Goal: Transaction & Acquisition: Purchase product/service

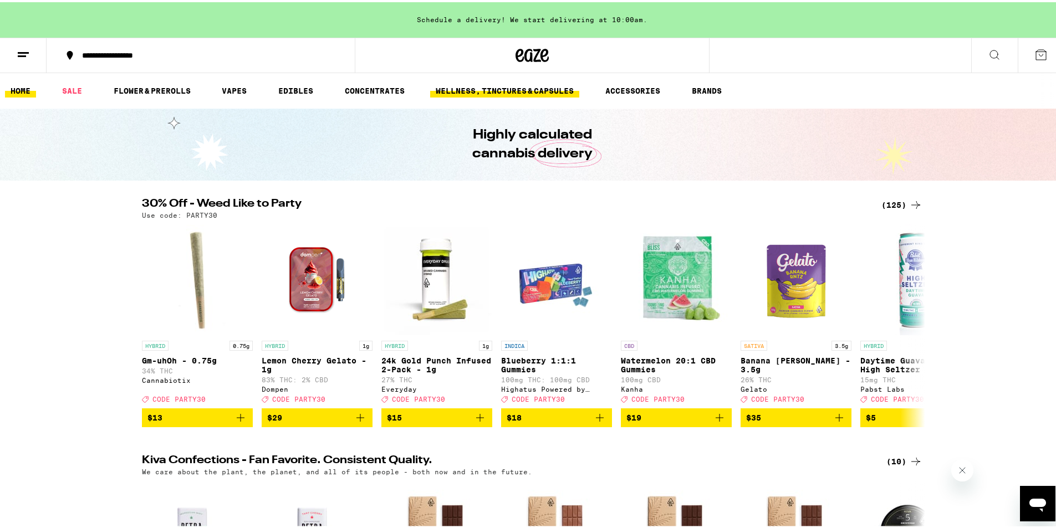
click at [521, 94] on link "WELLNESS, TINCTURES & CAPSULES" at bounding box center [504, 88] width 149 height 13
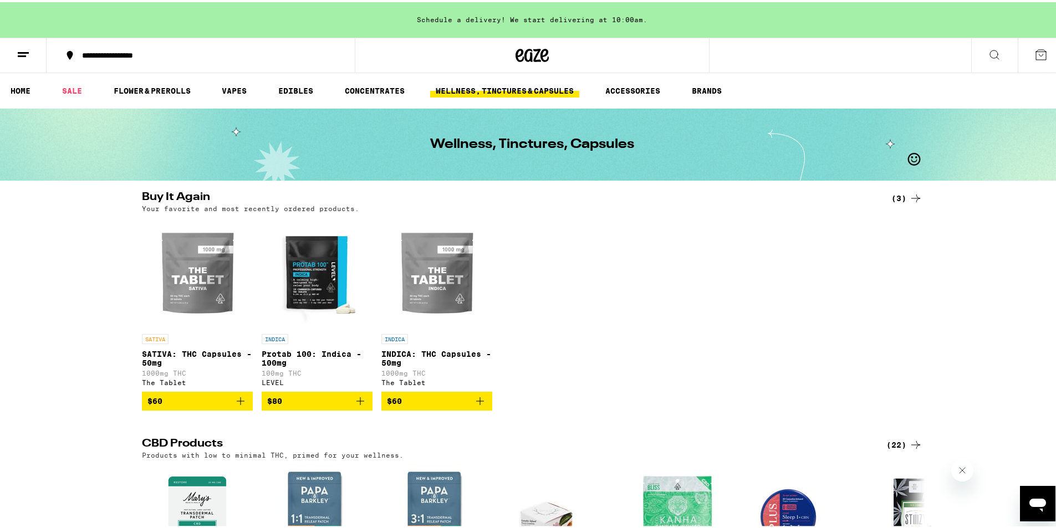
click at [425, 406] on span "$60" at bounding box center [437, 399] width 100 height 13
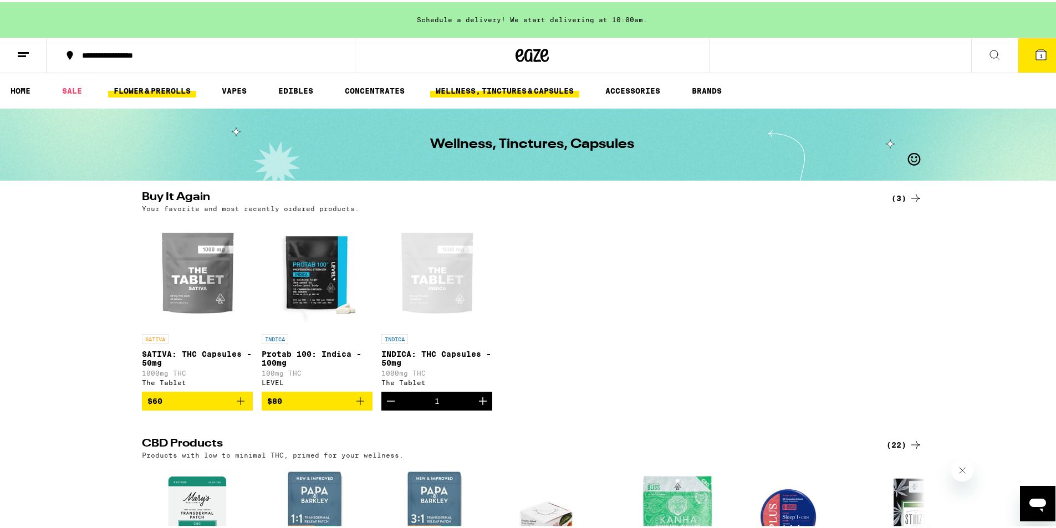
click at [144, 88] on link "FLOWER & PREROLLS" at bounding box center [152, 88] width 88 height 13
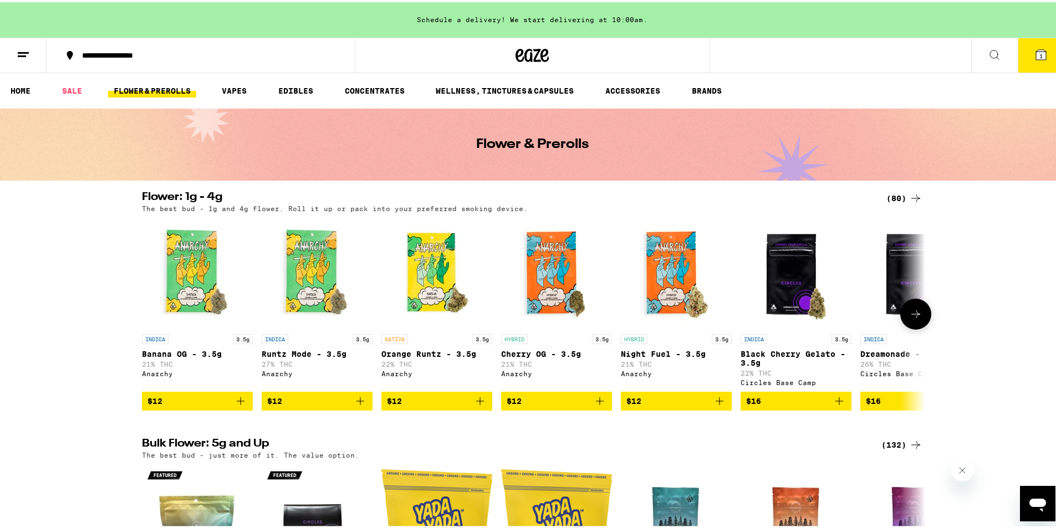
click at [909, 315] on icon at bounding box center [915, 311] width 13 height 13
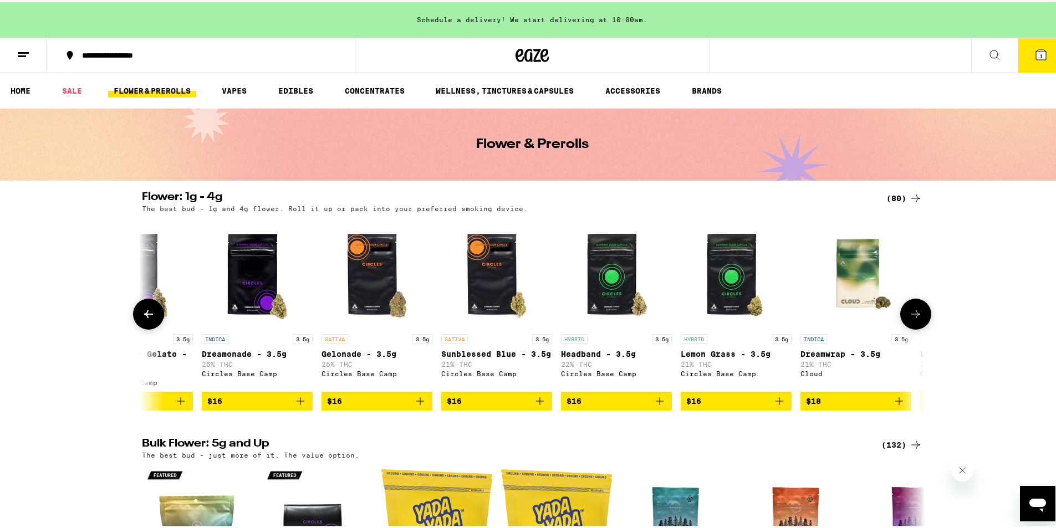
scroll to position [0, 660]
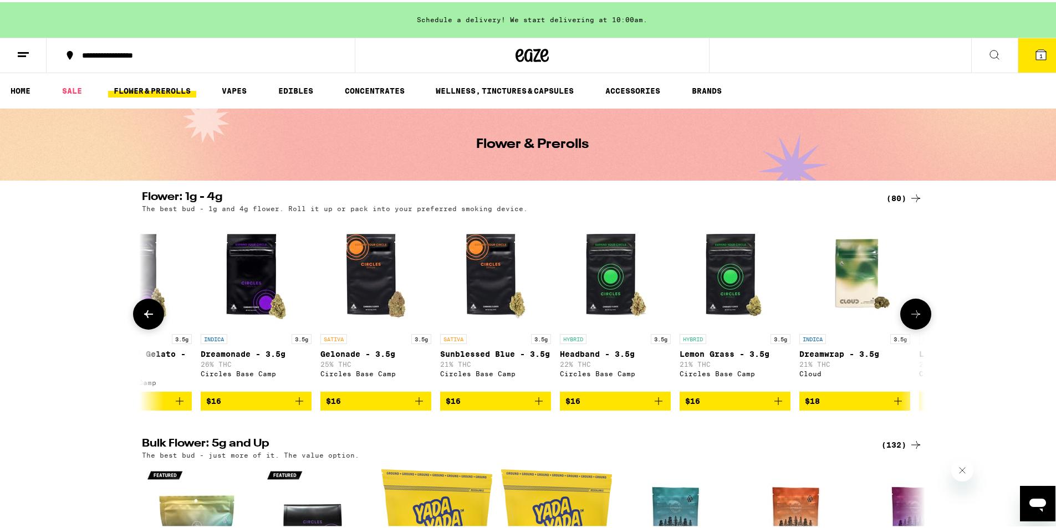
click at [909, 315] on icon at bounding box center [915, 311] width 13 height 13
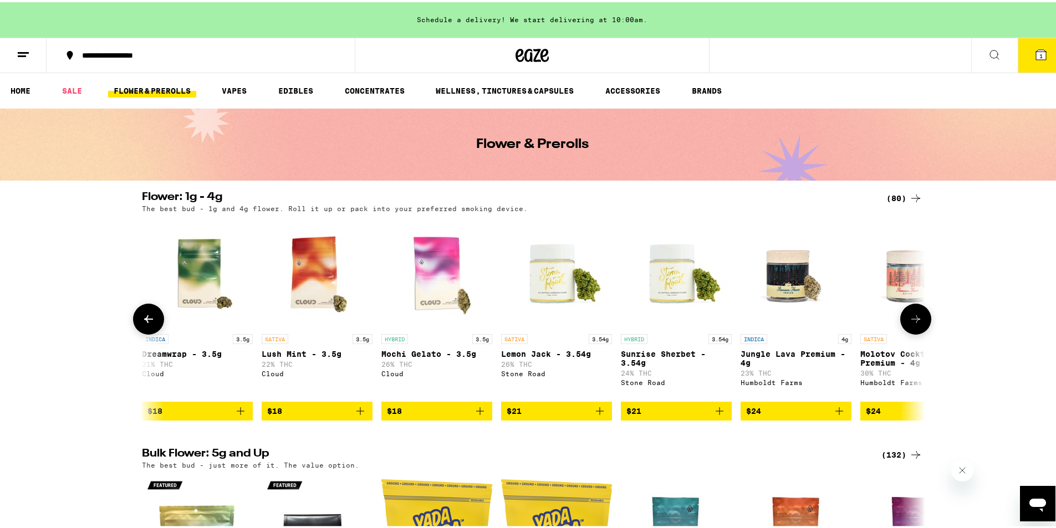
scroll to position [0, 1319]
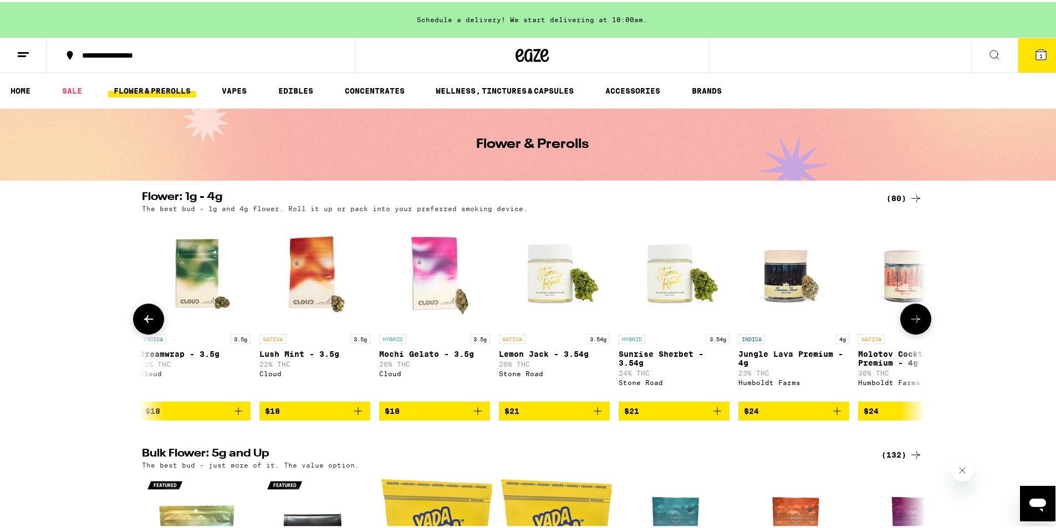
click at [909, 315] on icon at bounding box center [915, 316] width 13 height 13
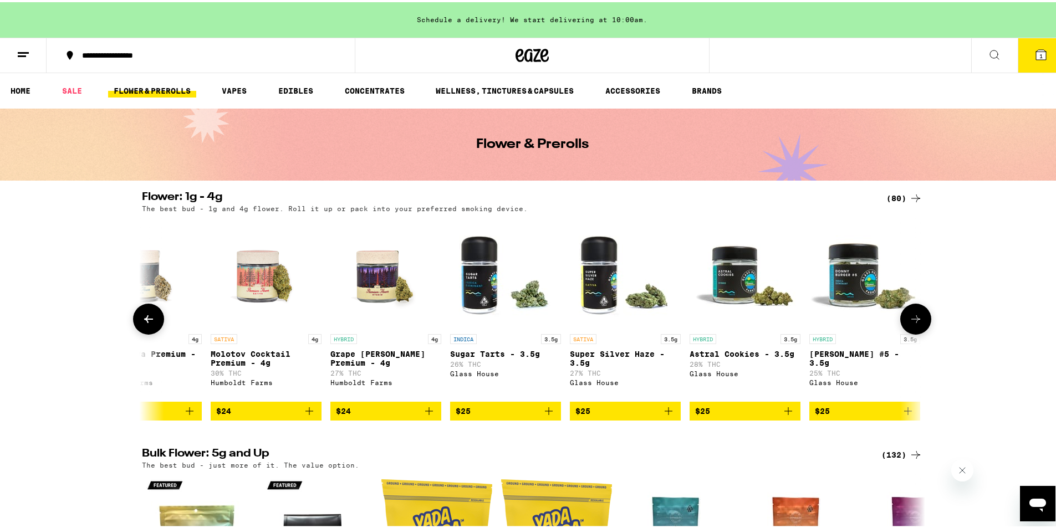
scroll to position [0, 1979]
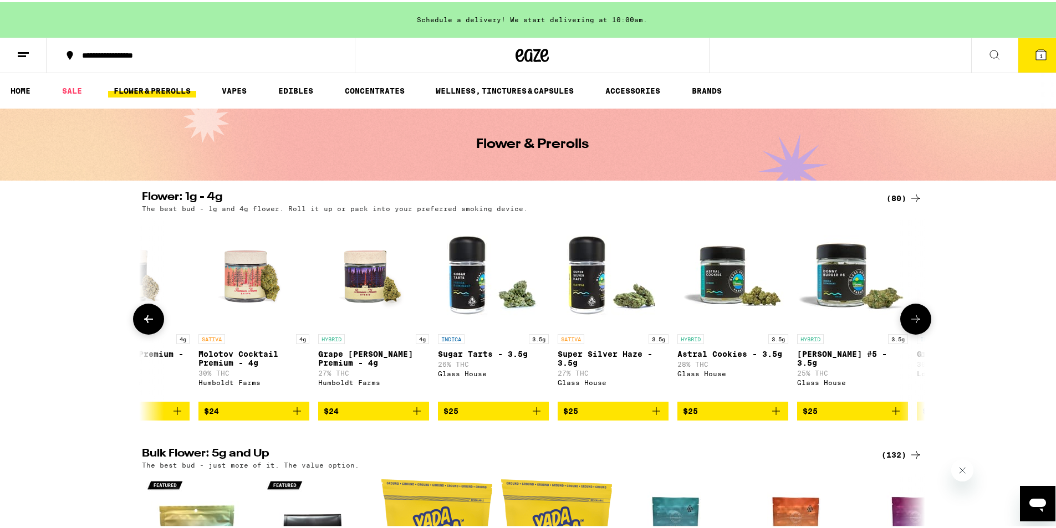
click at [908, 315] on button at bounding box center [915, 317] width 31 height 31
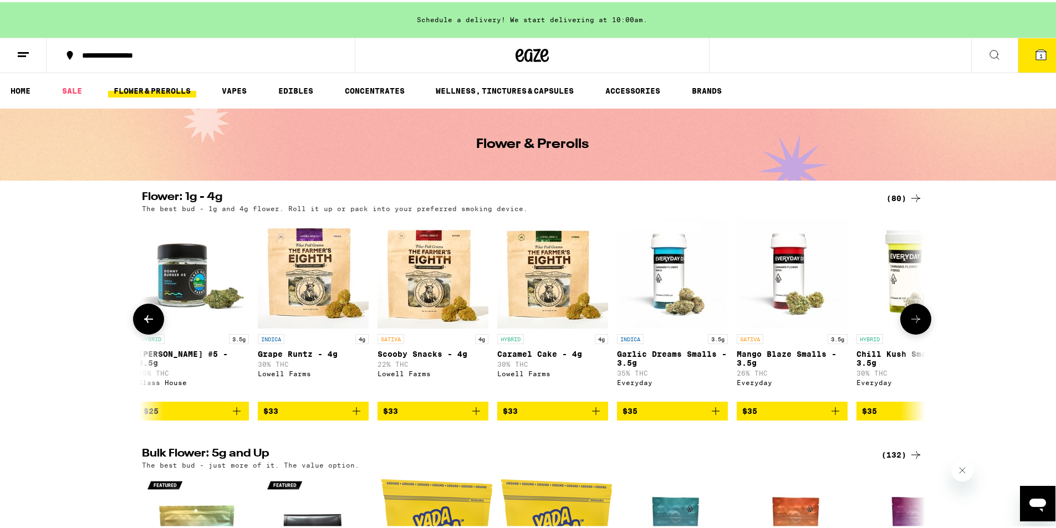
scroll to position [0, 2639]
click at [908, 315] on button at bounding box center [915, 317] width 31 height 31
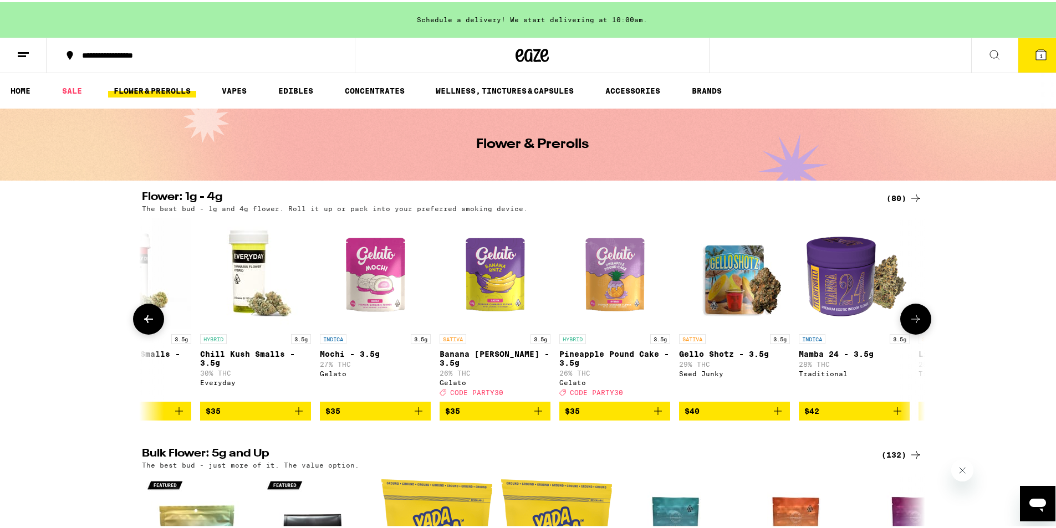
scroll to position [0, 3299]
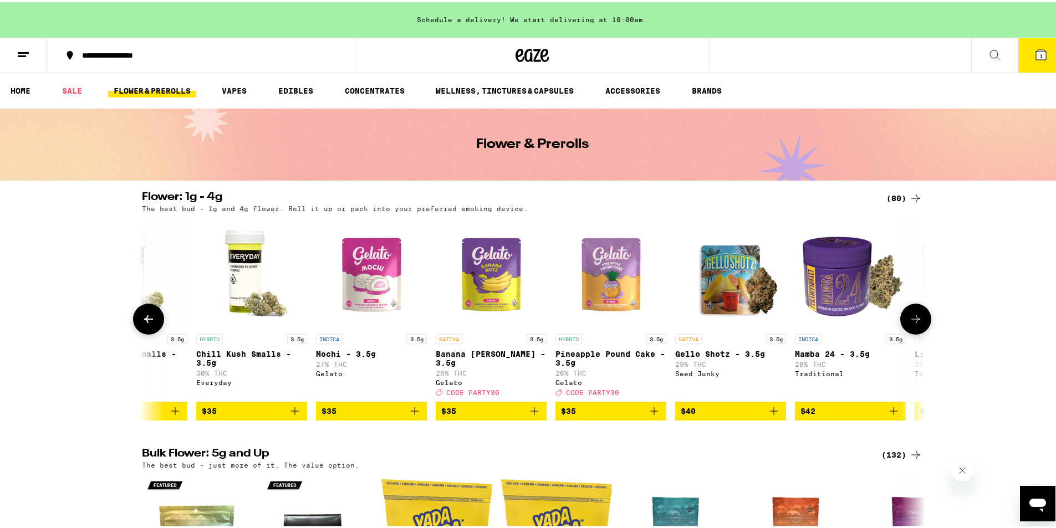
click at [908, 315] on button at bounding box center [915, 317] width 31 height 31
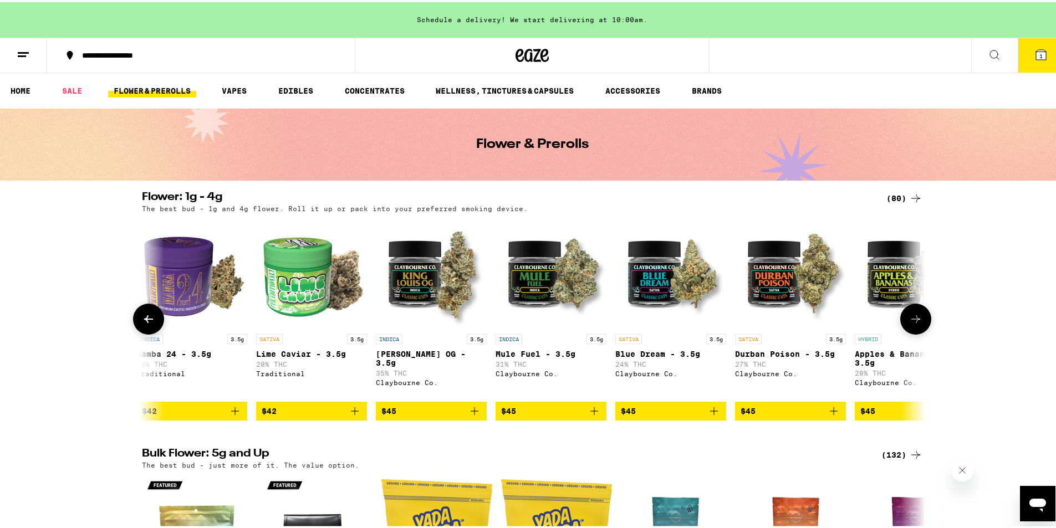
scroll to position [0, 3958]
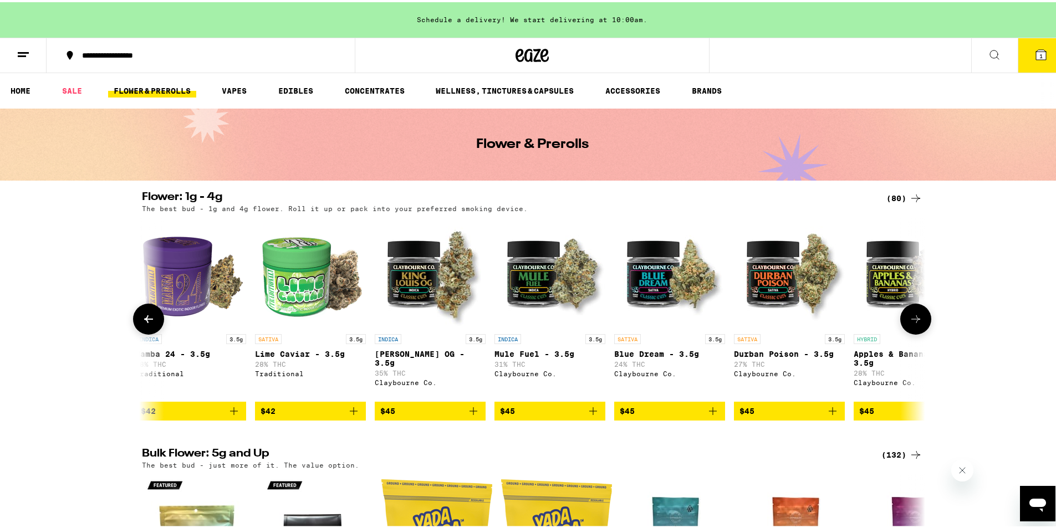
click at [147, 324] on icon at bounding box center [148, 316] width 13 height 13
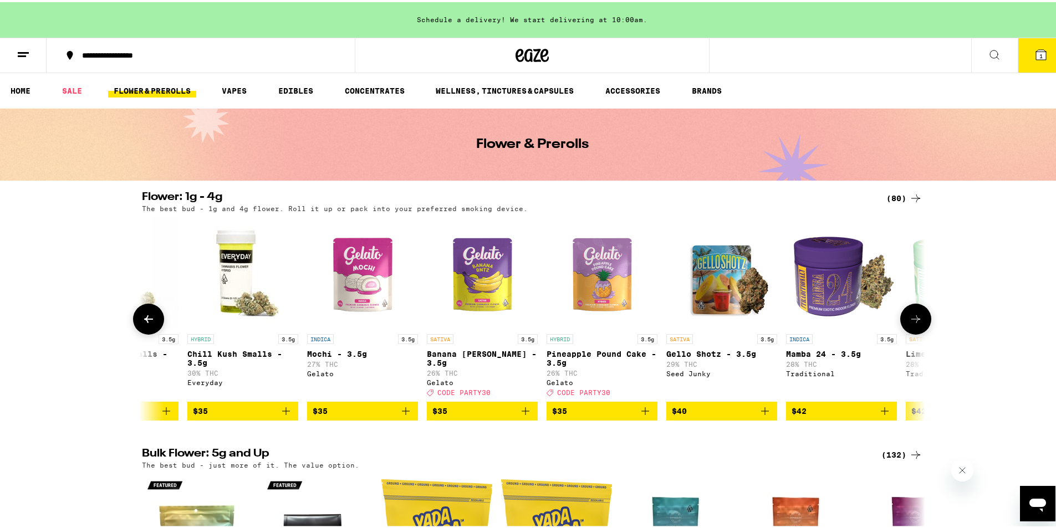
scroll to position [0, 3299]
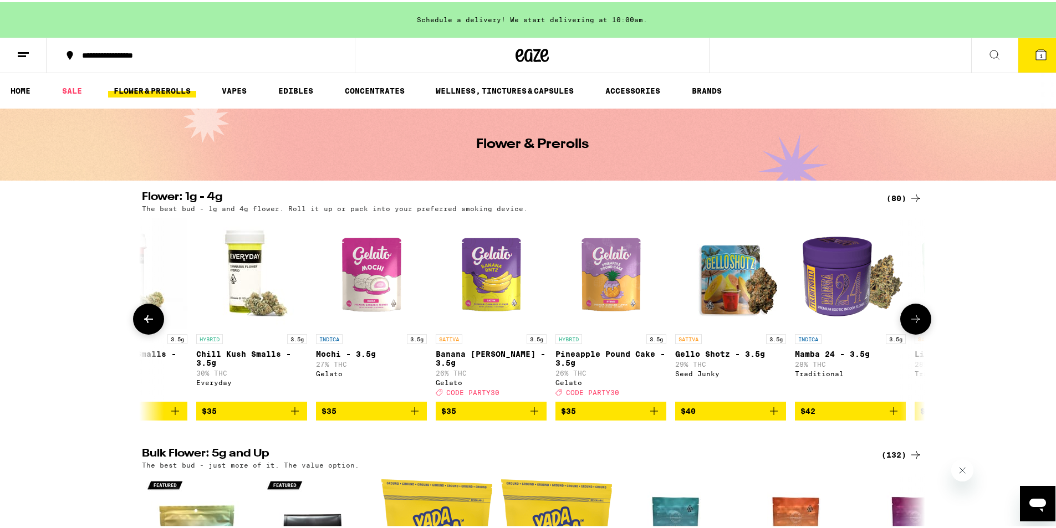
click at [840, 416] on span "$42" at bounding box center [851, 409] width 100 height 13
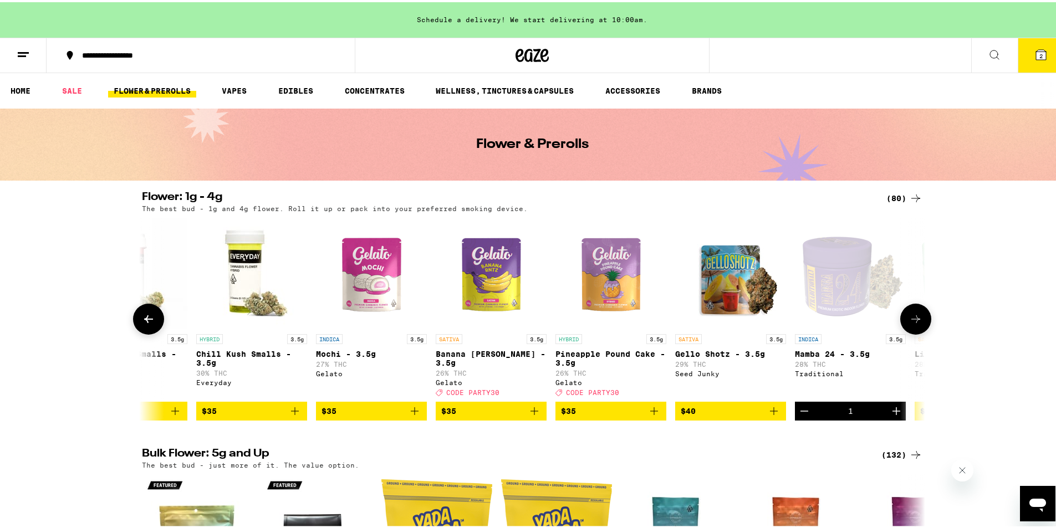
click at [909, 315] on icon at bounding box center [915, 316] width 13 height 13
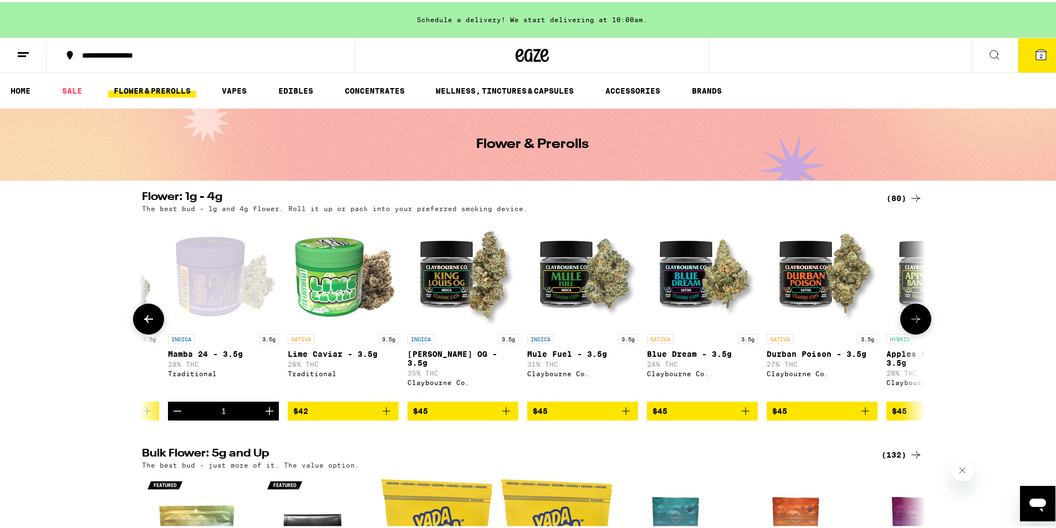
scroll to position [0, 3958]
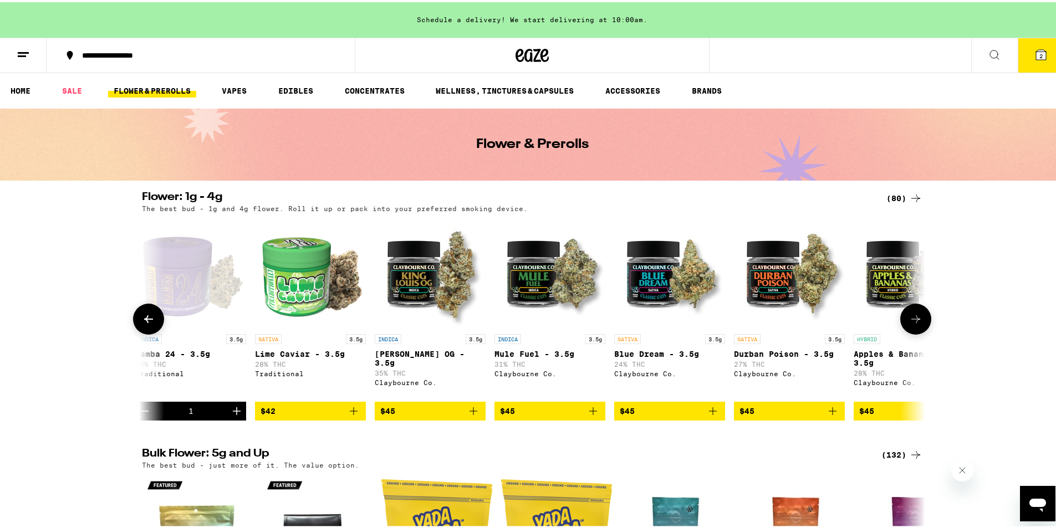
click at [554, 298] on img "Open page for Mule Fuel - 3.5g from Claybourne Co." at bounding box center [550, 271] width 111 height 111
click at [915, 324] on icon at bounding box center [915, 316] width 13 height 13
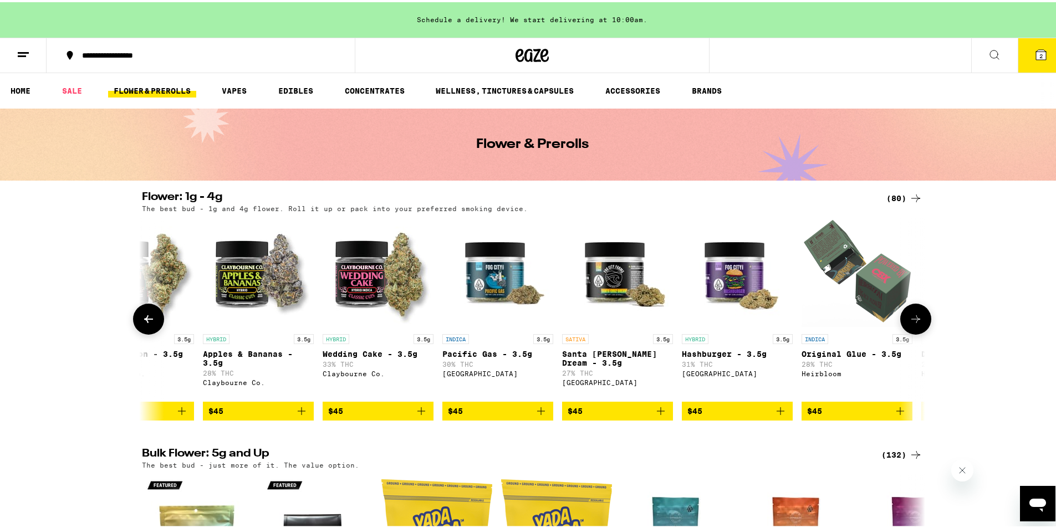
scroll to position [0, 4618]
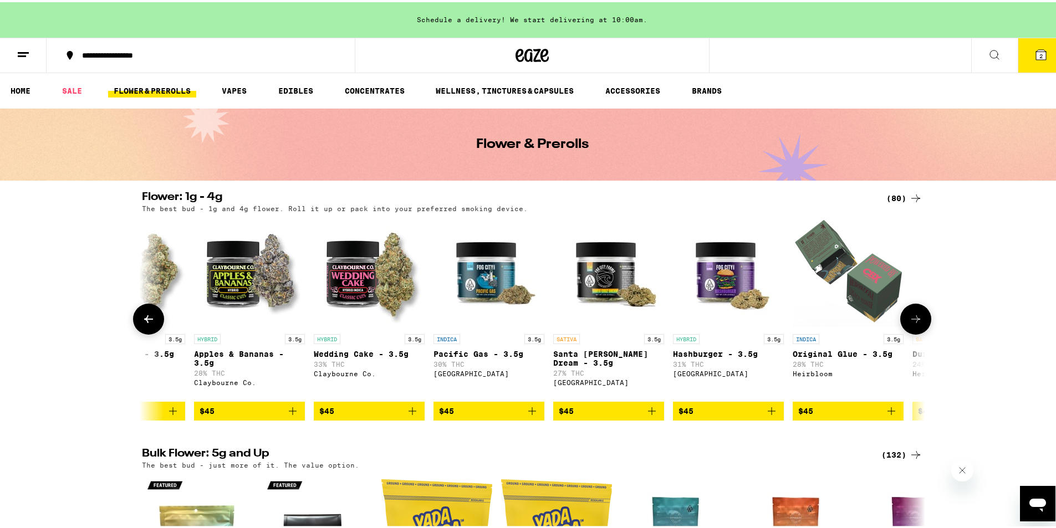
click at [915, 324] on icon at bounding box center [915, 316] width 13 height 13
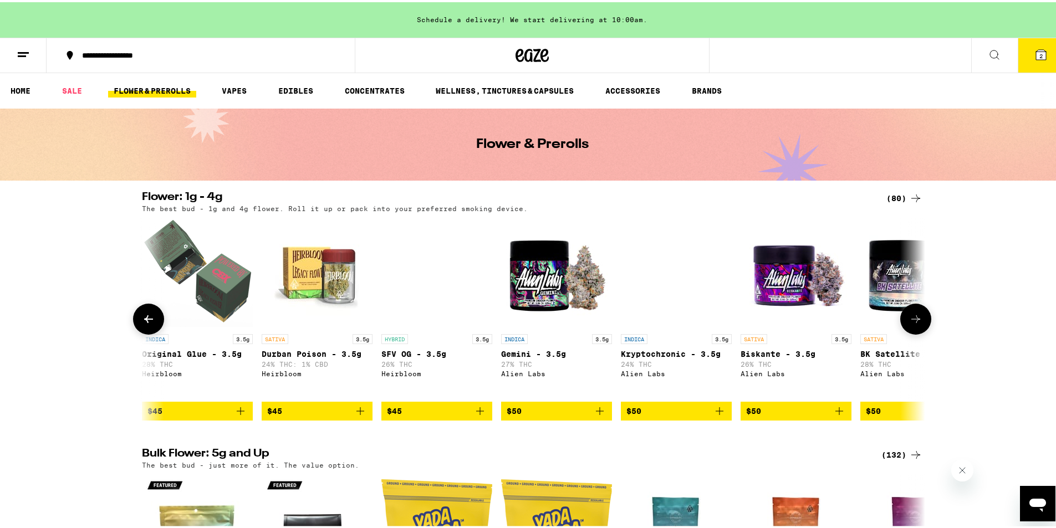
scroll to position [0, 5278]
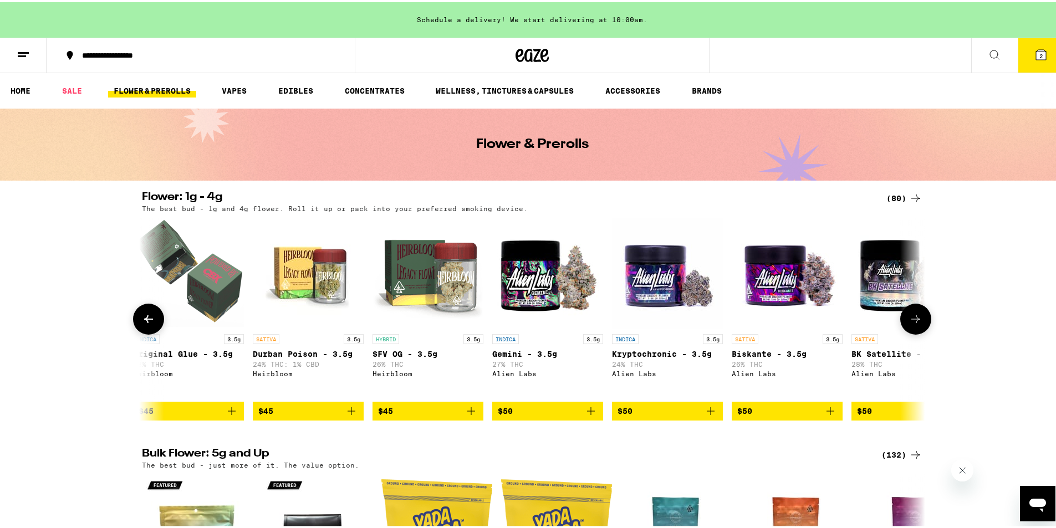
click at [915, 324] on icon at bounding box center [915, 316] width 13 height 13
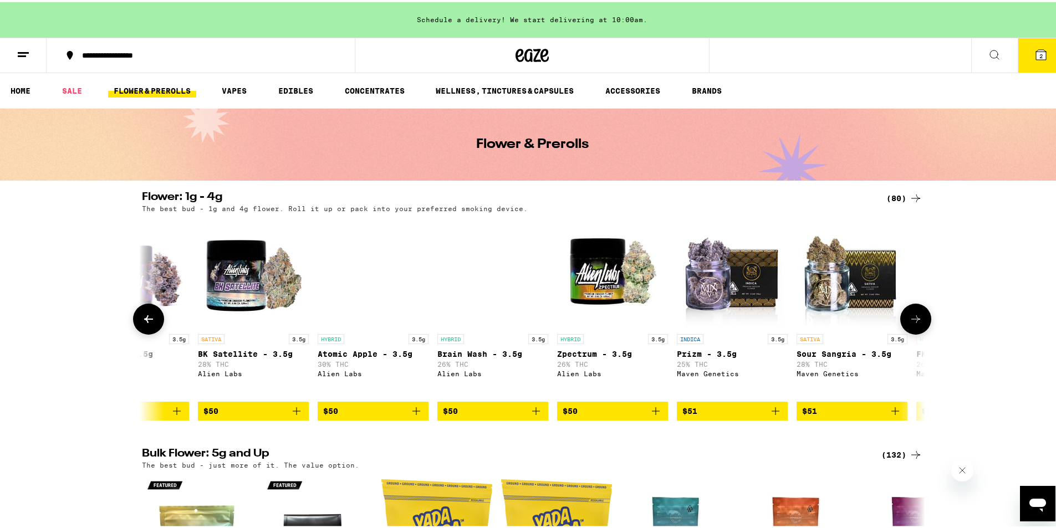
scroll to position [0, 5938]
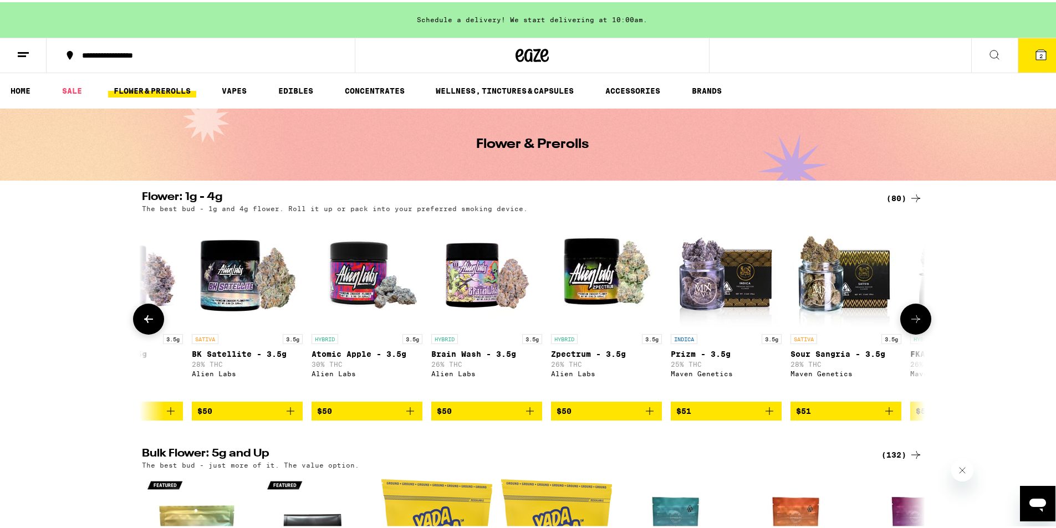
click at [915, 324] on icon at bounding box center [915, 316] width 13 height 13
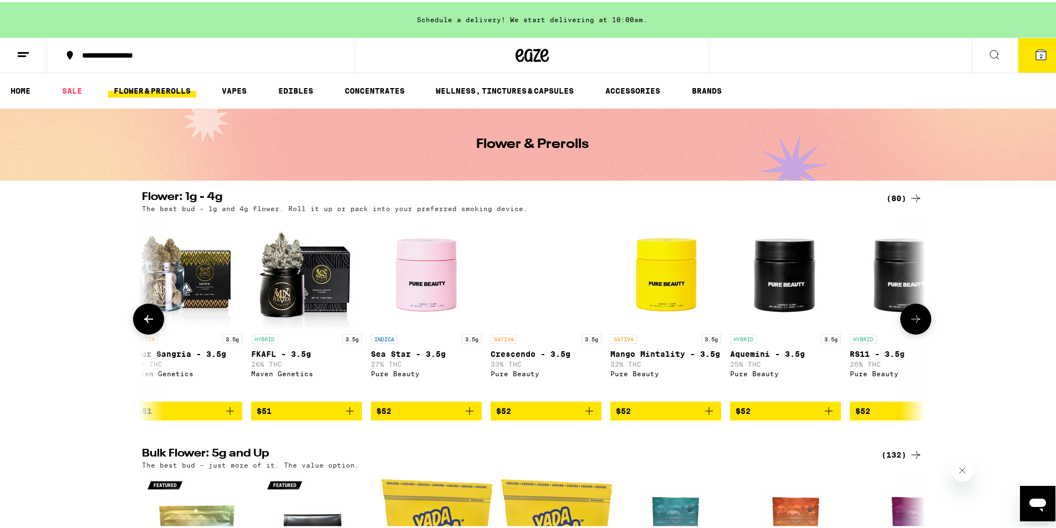
scroll to position [0, 6597]
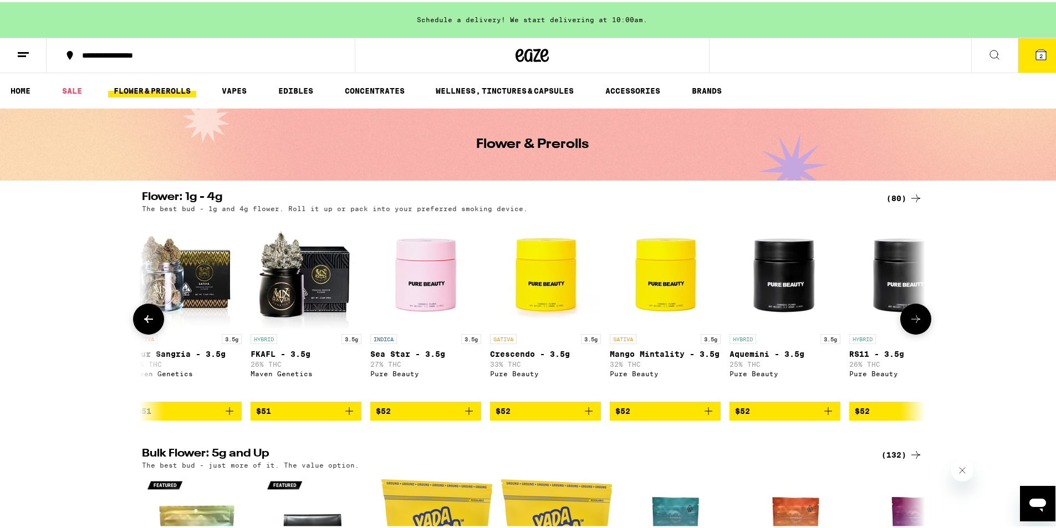
click at [915, 324] on icon at bounding box center [915, 316] width 13 height 13
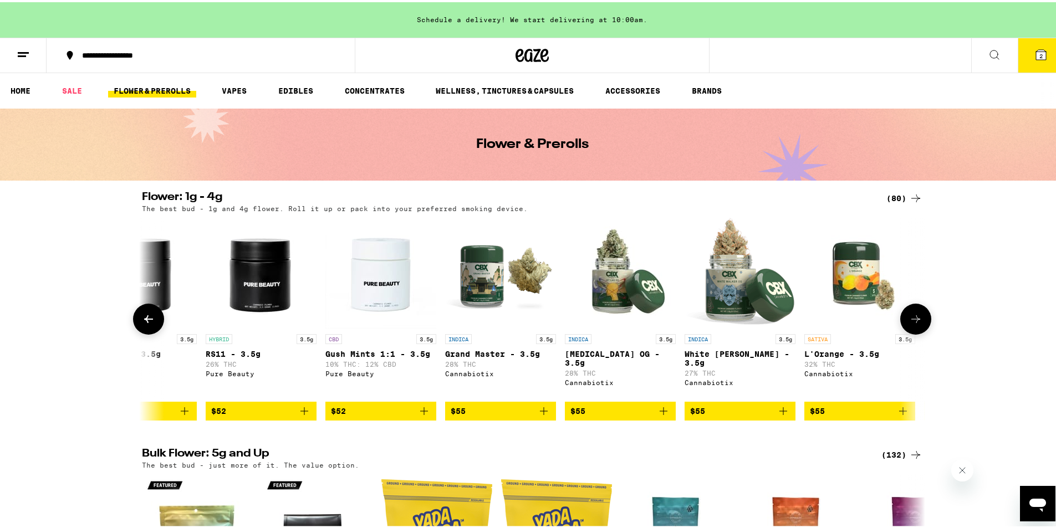
scroll to position [0, 7257]
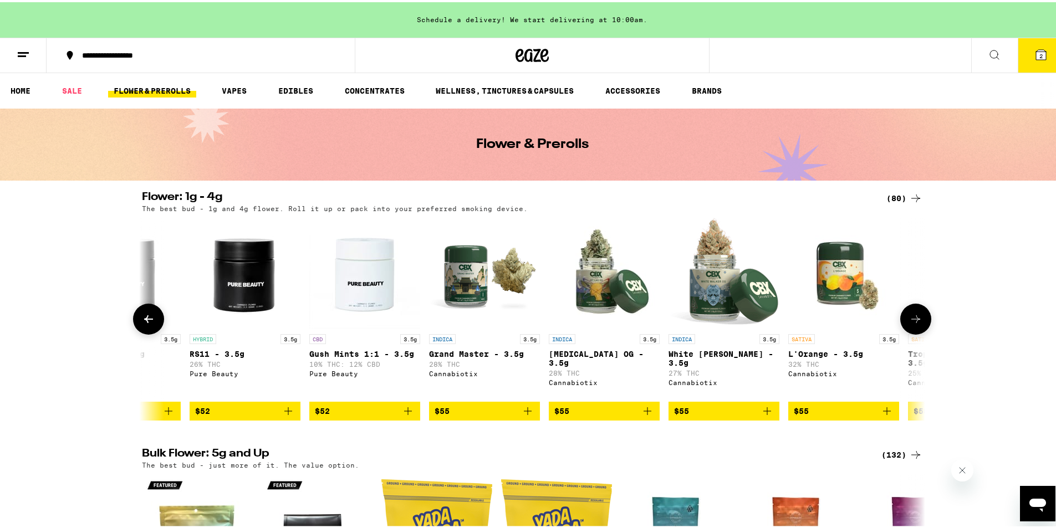
click at [916, 324] on icon at bounding box center [915, 316] width 13 height 13
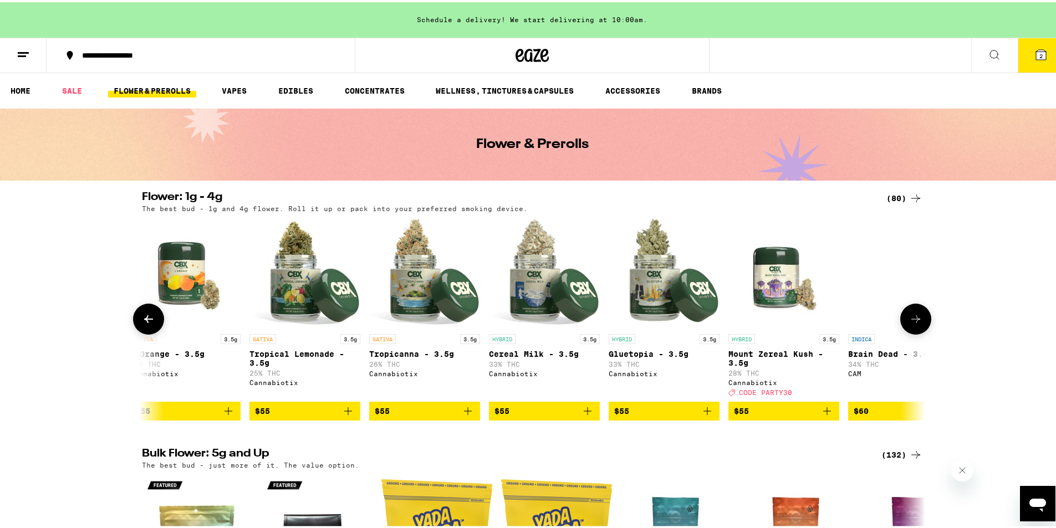
scroll to position [0, 7917]
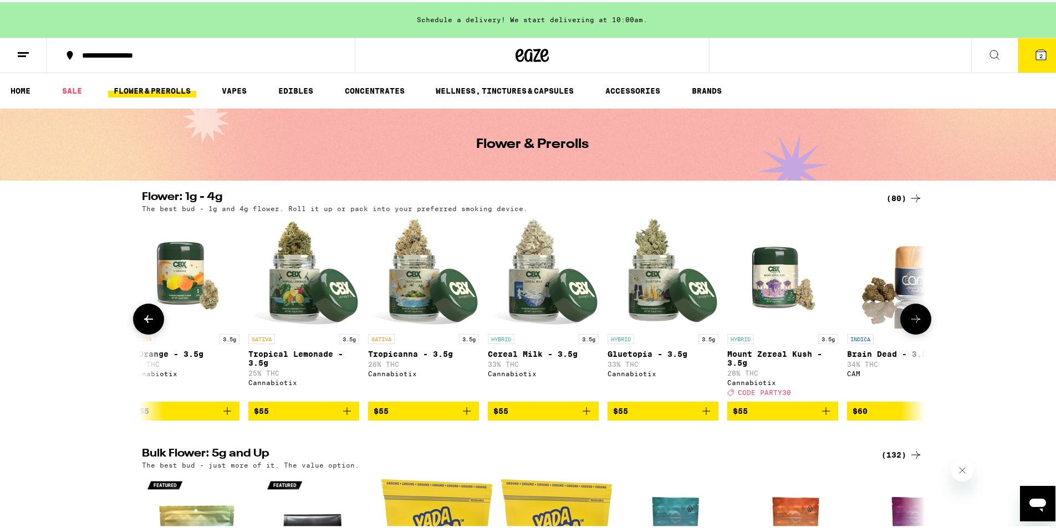
click at [916, 324] on icon at bounding box center [915, 316] width 13 height 13
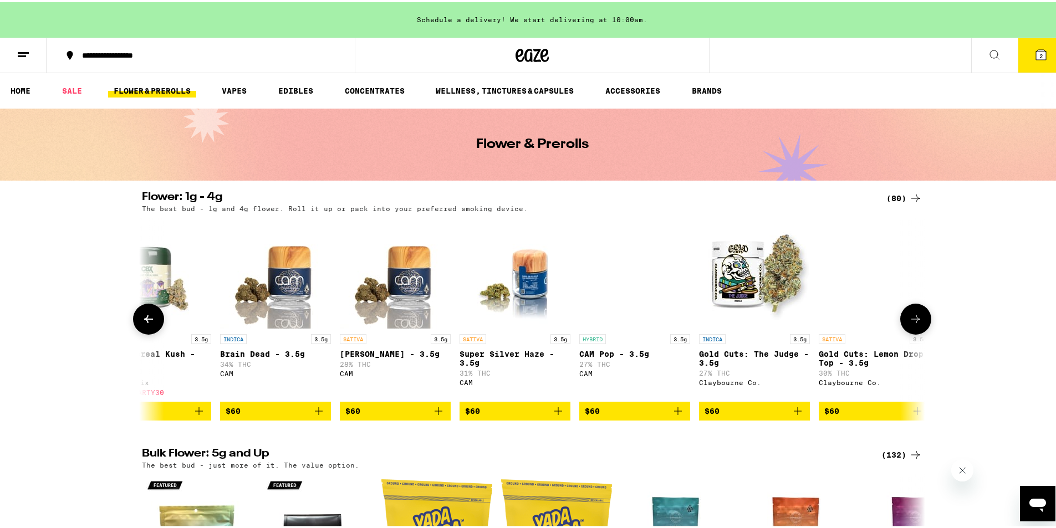
scroll to position [0, 8577]
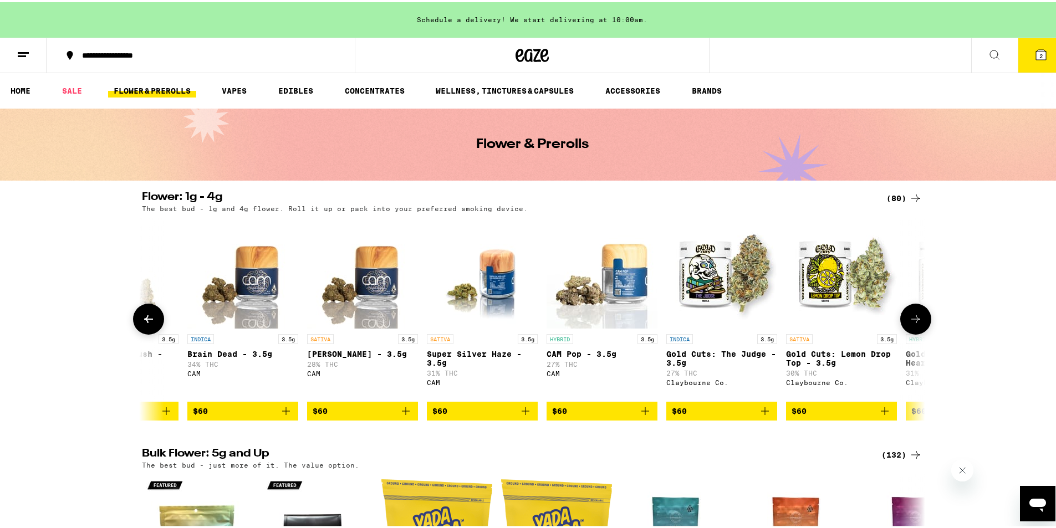
click at [916, 324] on icon at bounding box center [915, 316] width 13 height 13
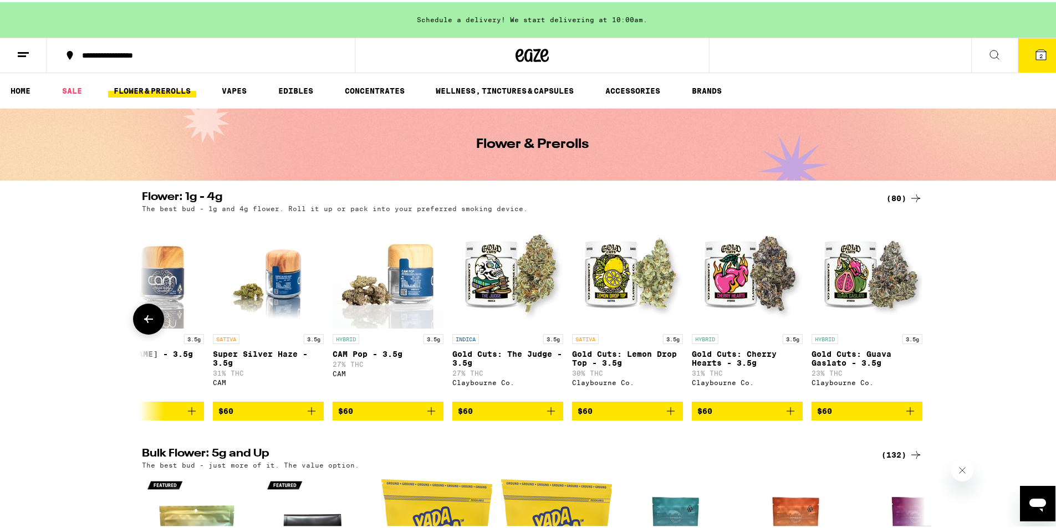
scroll to position [0, 8800]
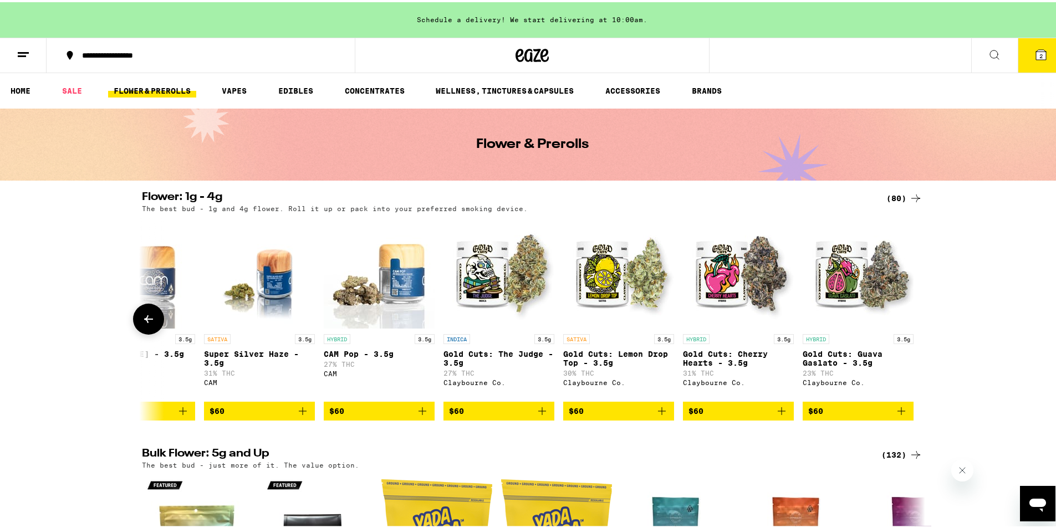
click at [751, 304] on img "Open page for Gold Cuts: Cherry Hearts - 3.5g from Claybourne Co." at bounding box center [738, 271] width 111 height 111
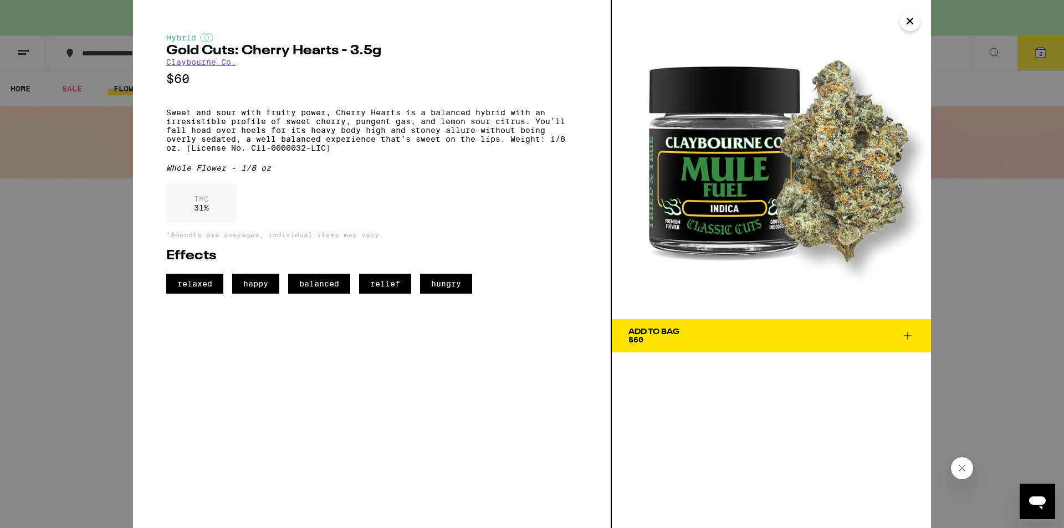
click at [750, 342] on span "Add To Bag $60" at bounding box center [772, 336] width 286 height 16
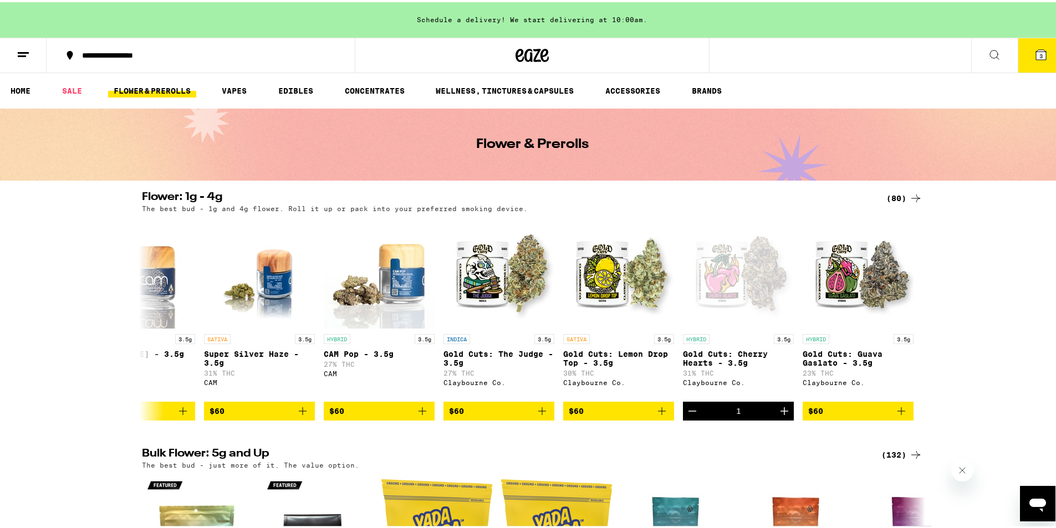
click at [1037, 47] on icon at bounding box center [1041, 52] width 13 height 13
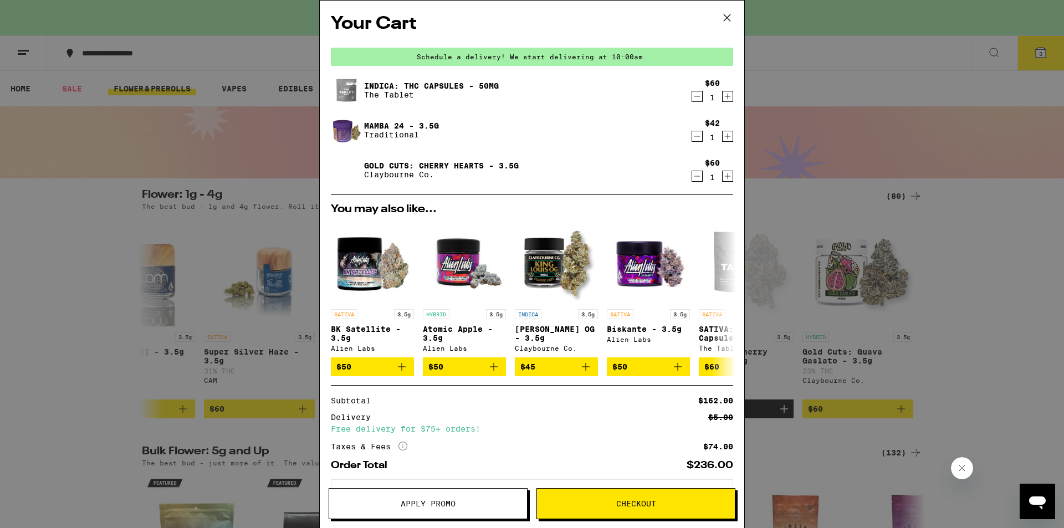
click at [351, 132] on img at bounding box center [346, 130] width 31 height 31
click at [381, 128] on link "Mamba 24 - 3.5g" at bounding box center [401, 125] width 75 height 9
click at [692, 135] on icon "Decrement" at bounding box center [697, 136] width 10 height 13
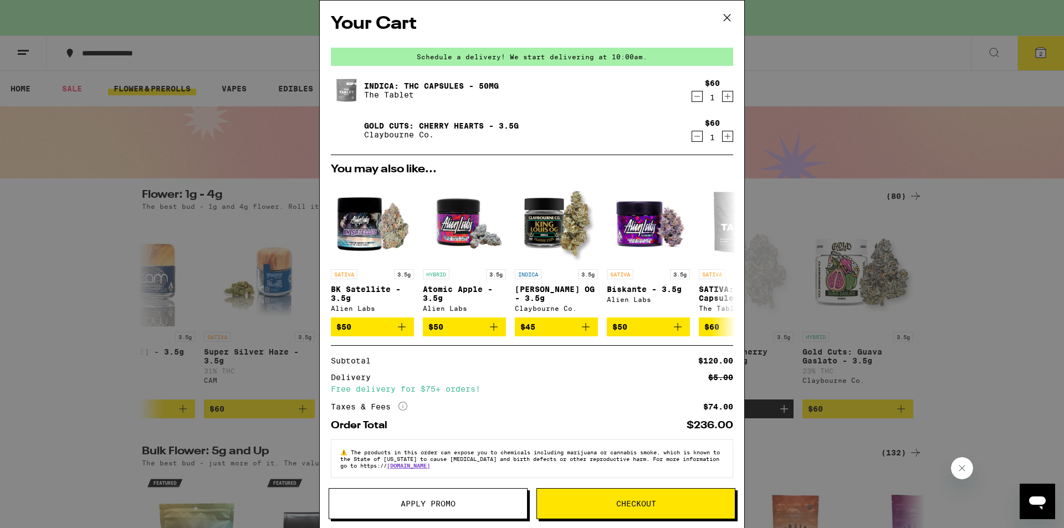
click at [634, 503] on span "Checkout" at bounding box center [637, 504] width 40 height 8
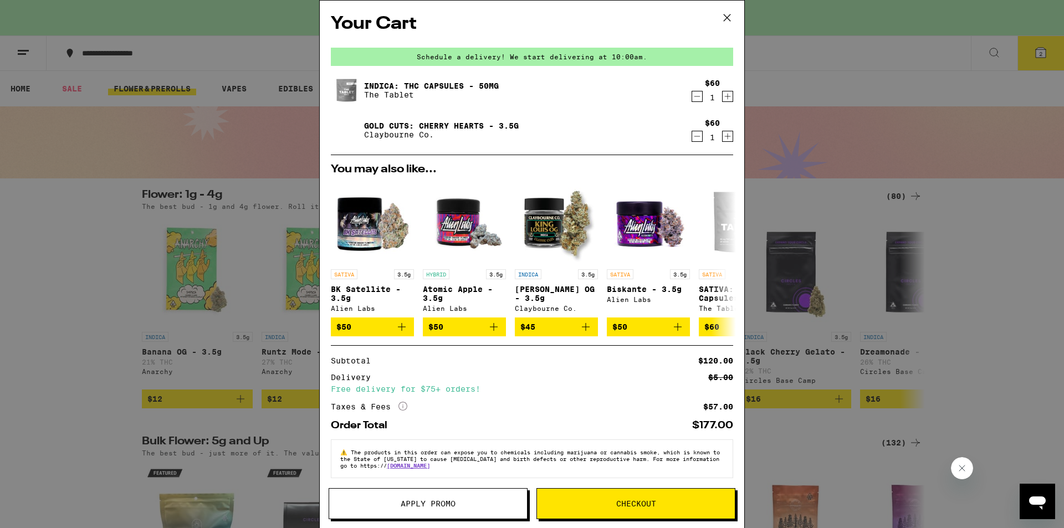
click at [692, 95] on icon "Decrement" at bounding box center [697, 96] width 10 height 13
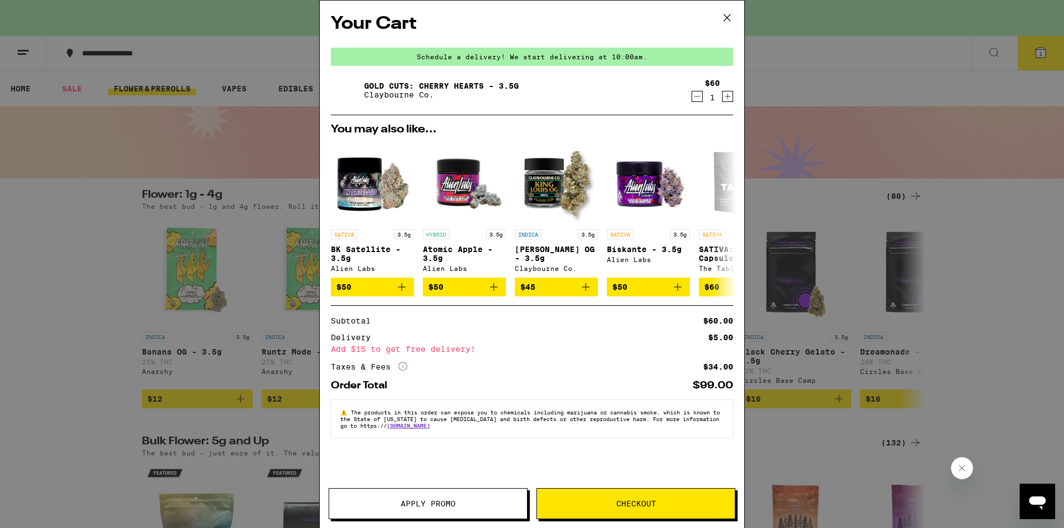
drag, startPoint x: 641, startPoint y: 527, endPoint x: 641, endPoint y: 534, distance: 6.7
click at [641, 507] on span "Checkout" at bounding box center [637, 504] width 40 height 8
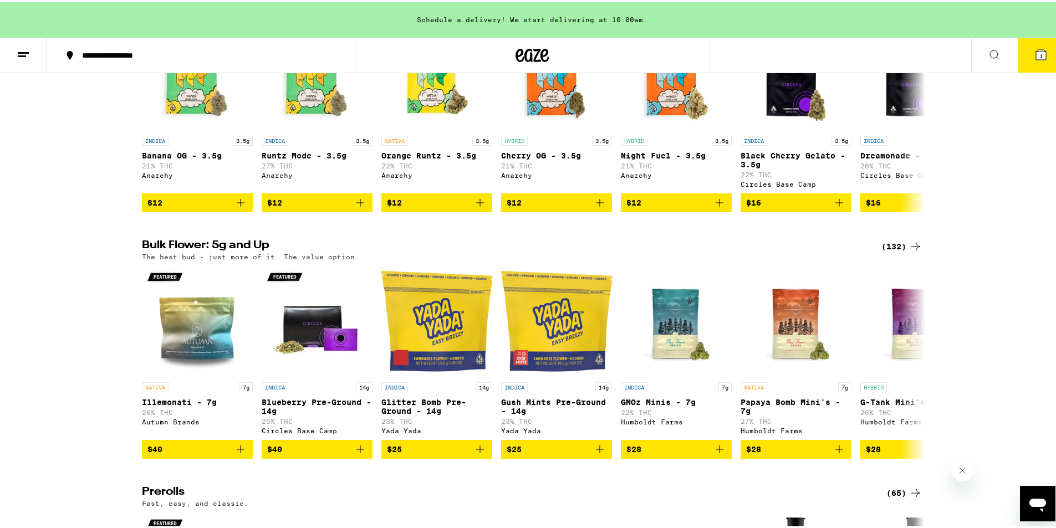
scroll to position [206, 0]
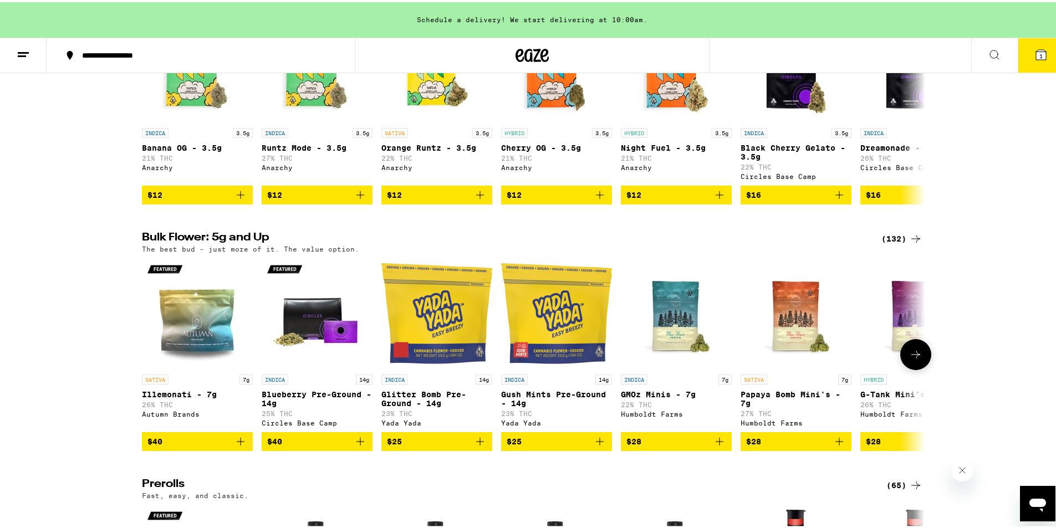
click at [920, 360] on button at bounding box center [915, 352] width 31 height 31
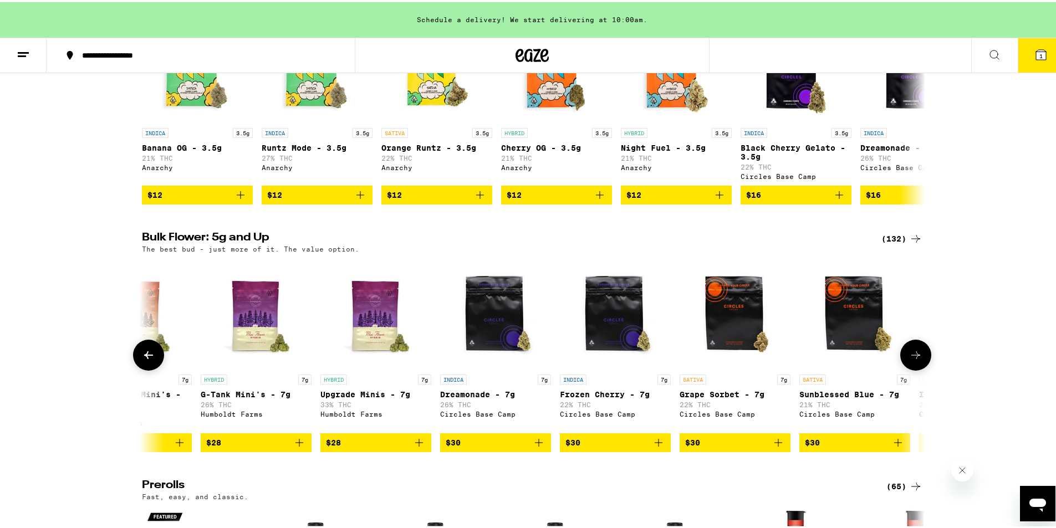
click at [920, 360] on button at bounding box center [915, 353] width 31 height 31
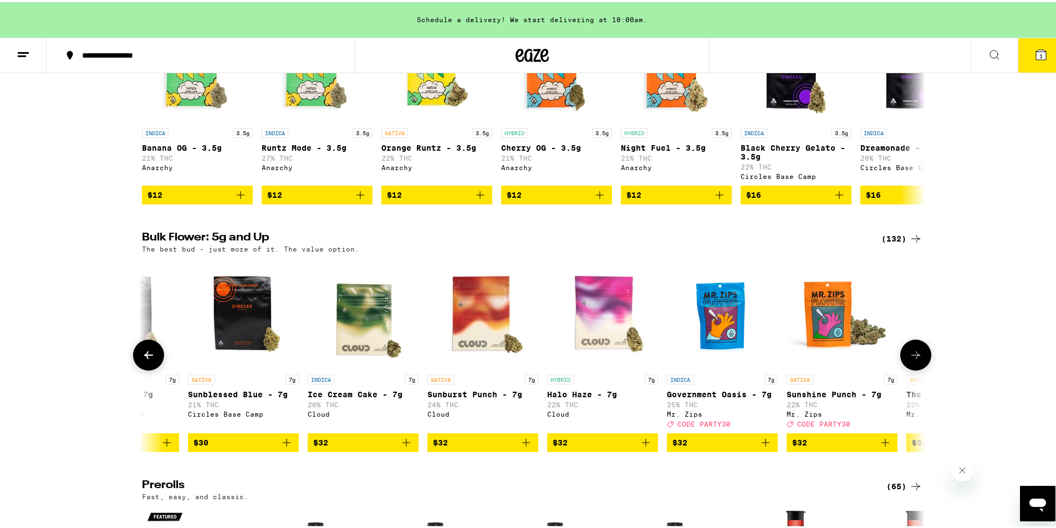
scroll to position [0, 1319]
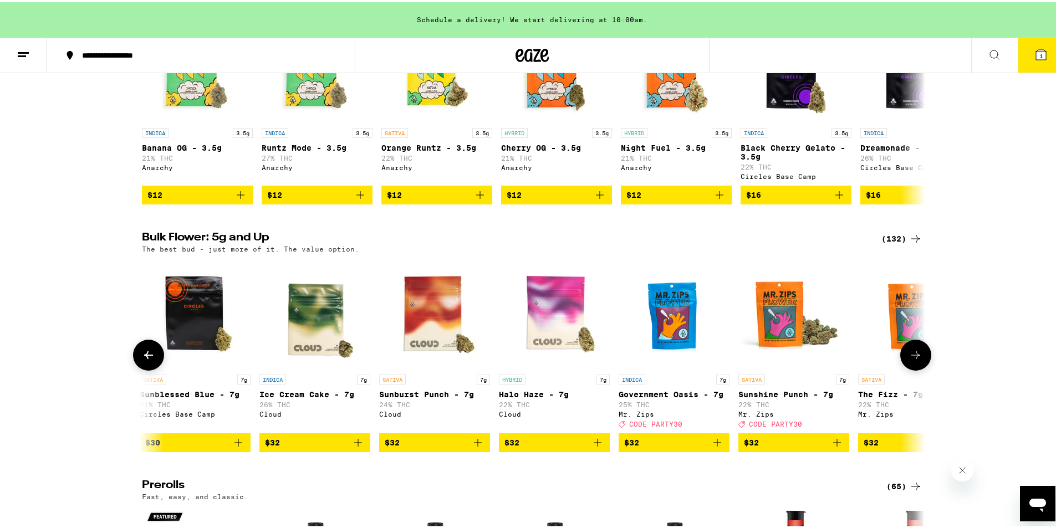
click at [920, 360] on button at bounding box center [915, 353] width 31 height 31
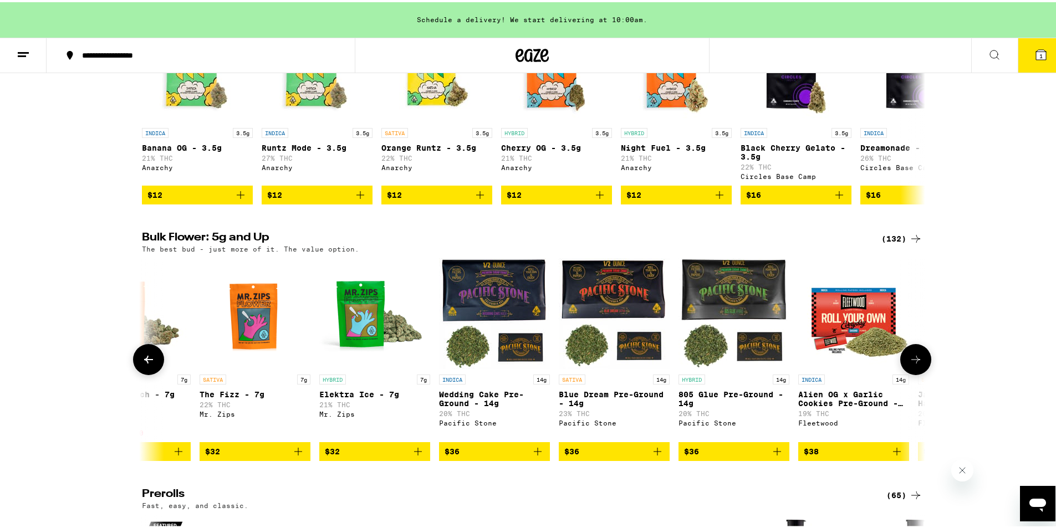
scroll to position [0, 1979]
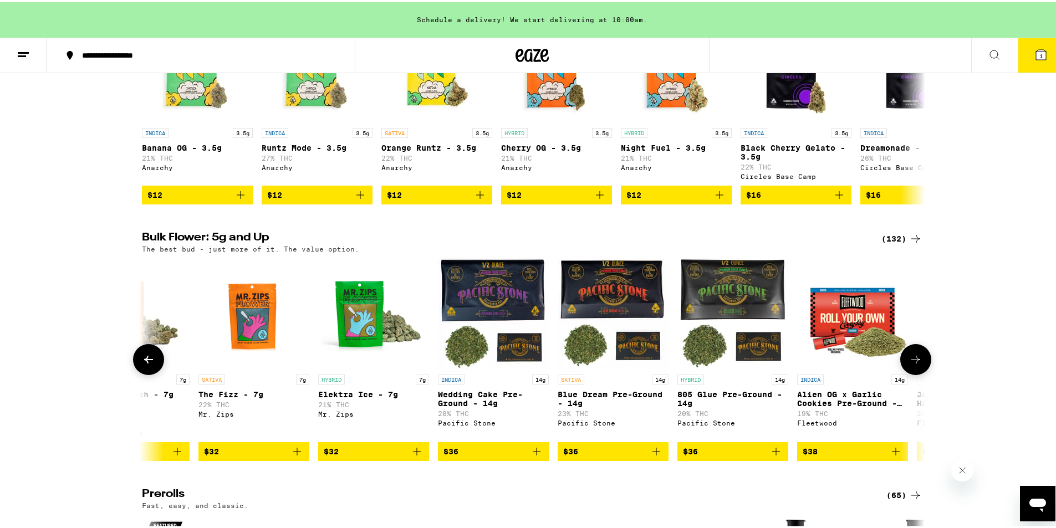
click at [920, 360] on button at bounding box center [915, 357] width 31 height 31
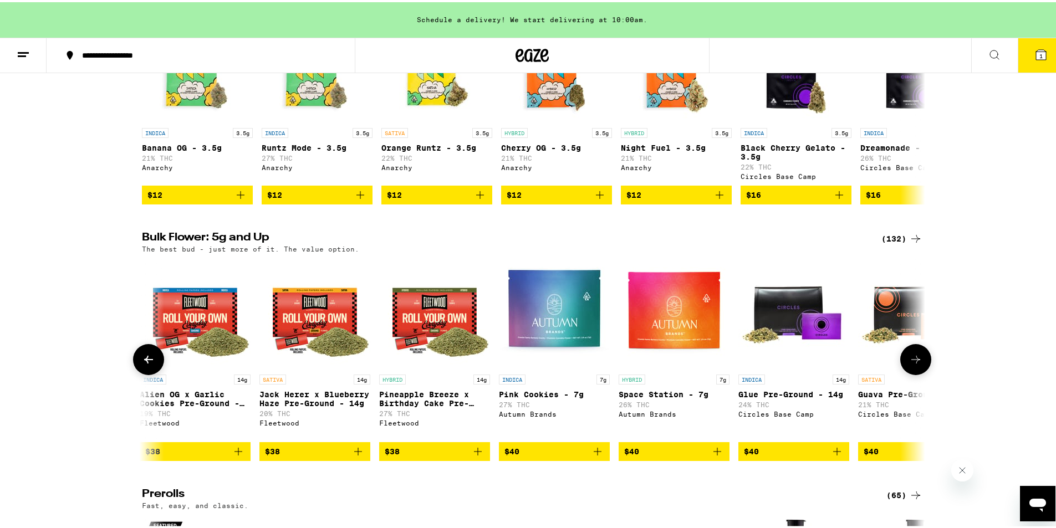
scroll to position [0, 2639]
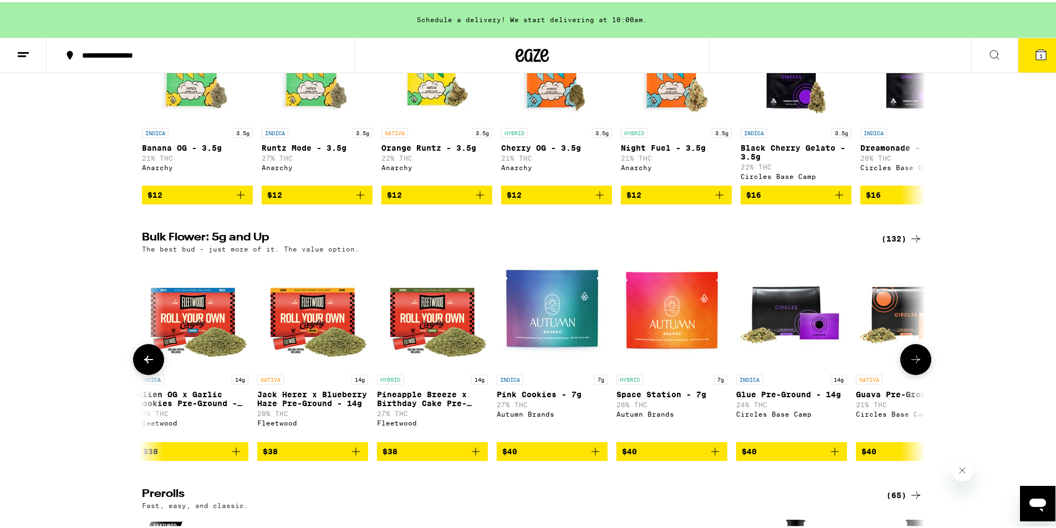
click at [920, 360] on button at bounding box center [915, 357] width 31 height 31
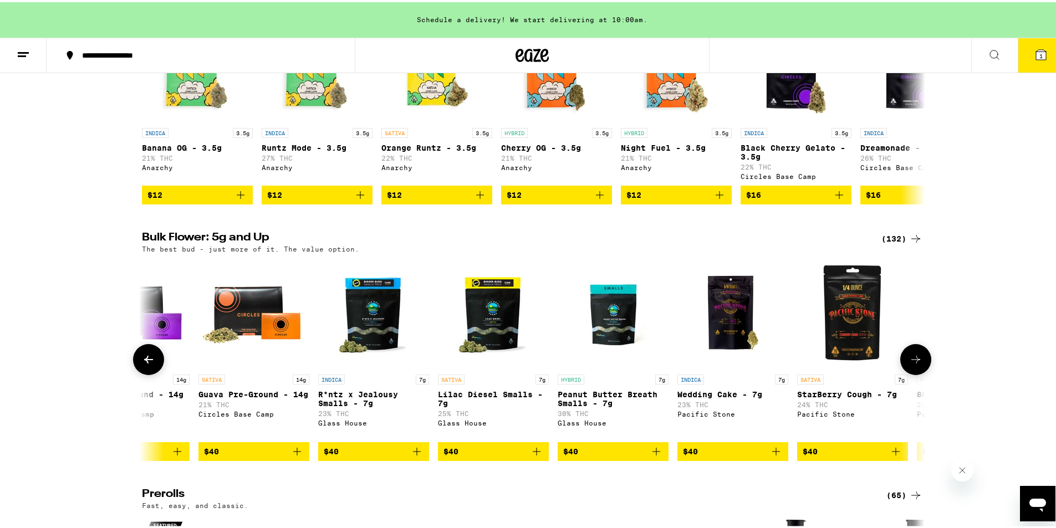
scroll to position [0, 3299]
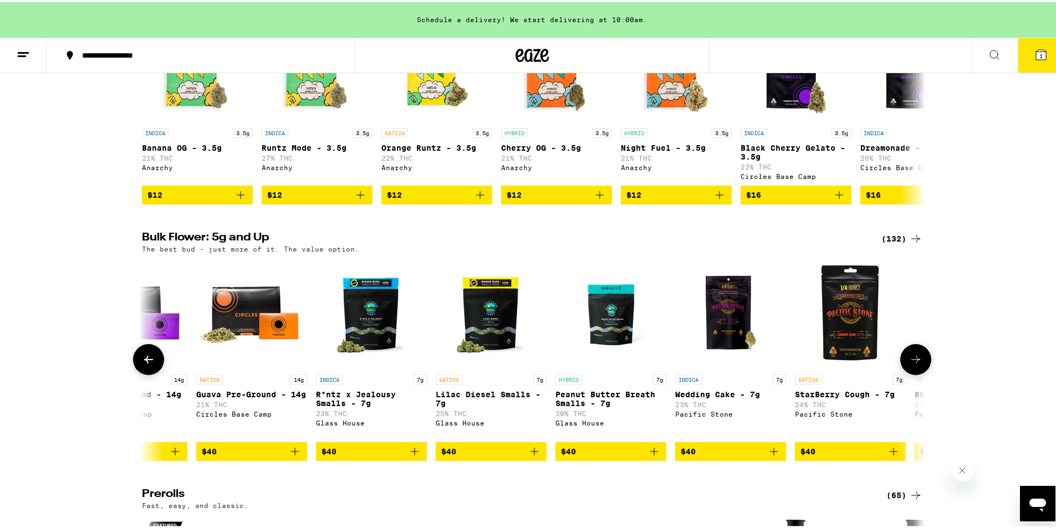
click at [920, 360] on button at bounding box center [915, 357] width 31 height 31
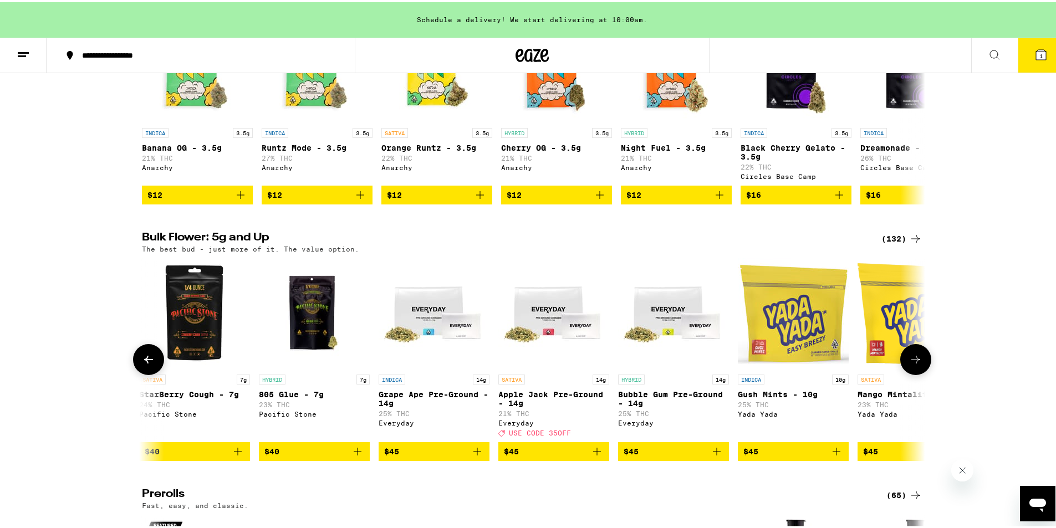
scroll to position [0, 3958]
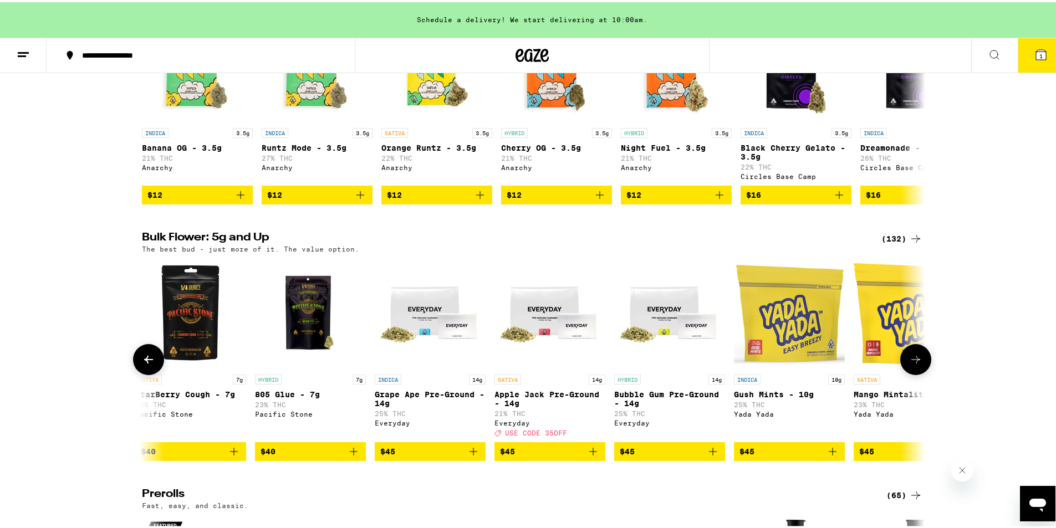
click at [920, 360] on button at bounding box center [915, 357] width 31 height 31
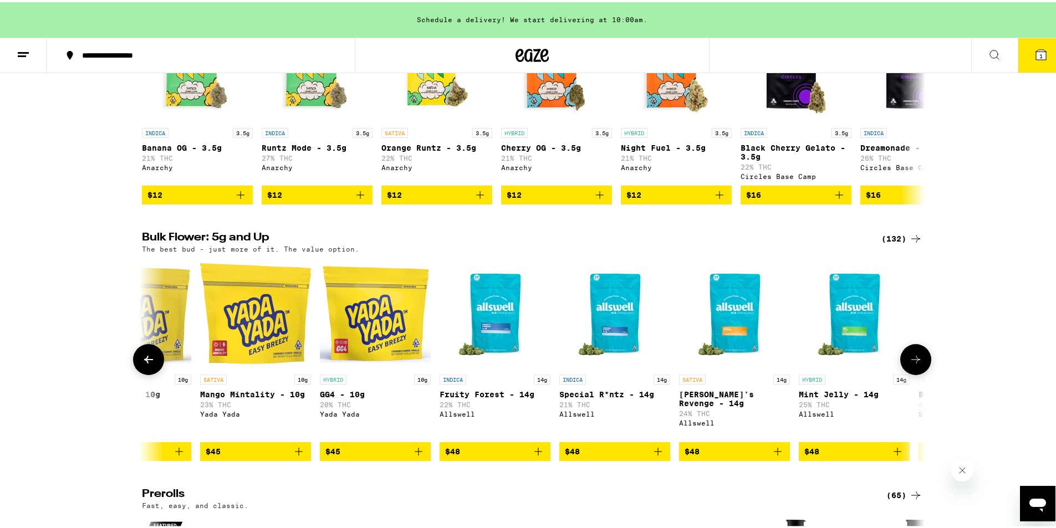
scroll to position [0, 4618]
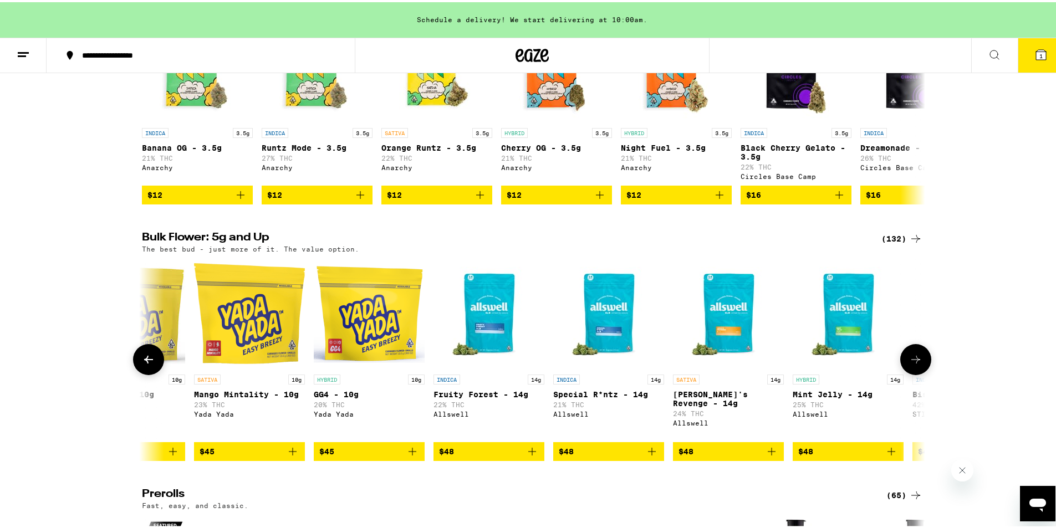
click at [920, 360] on button at bounding box center [915, 357] width 31 height 31
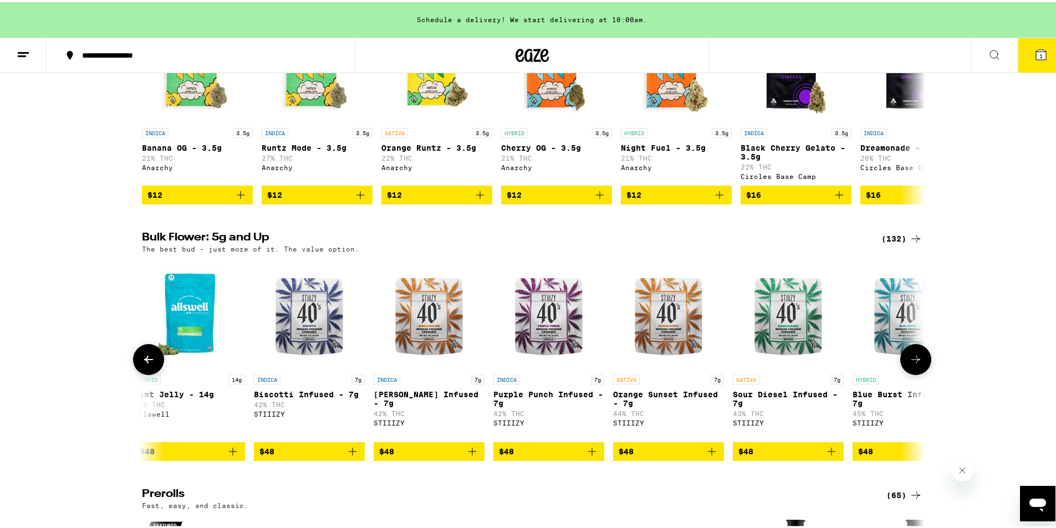
scroll to position [0, 5278]
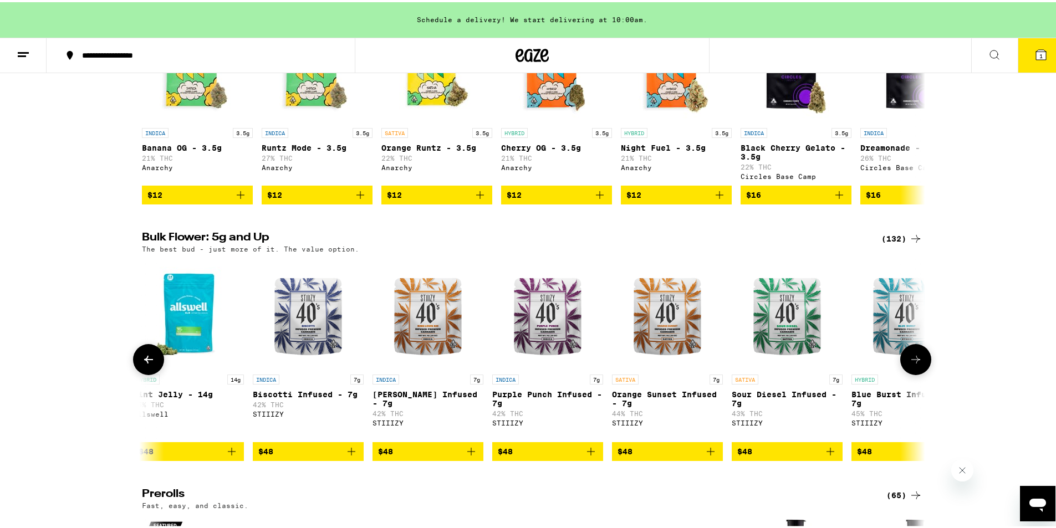
click at [920, 360] on button at bounding box center [915, 357] width 31 height 31
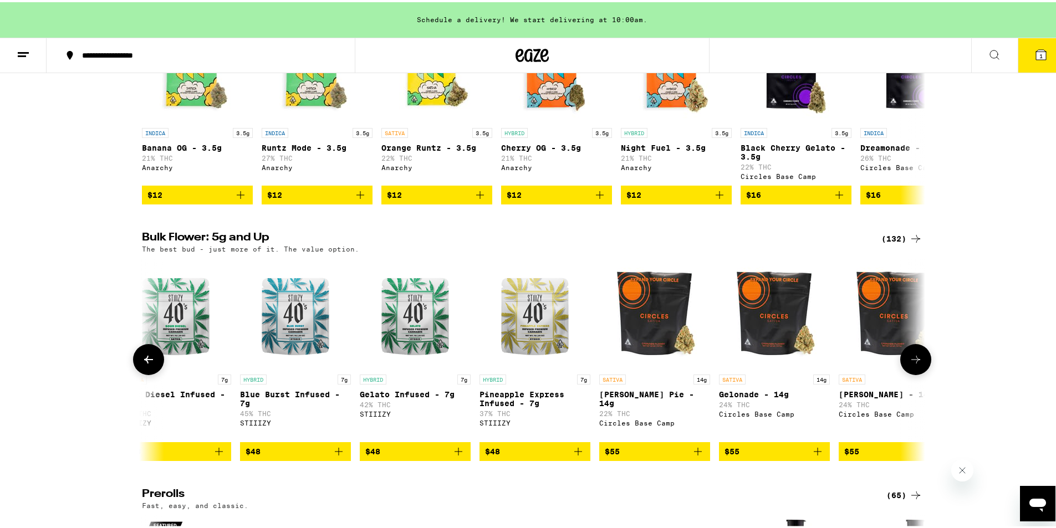
scroll to position [0, 5938]
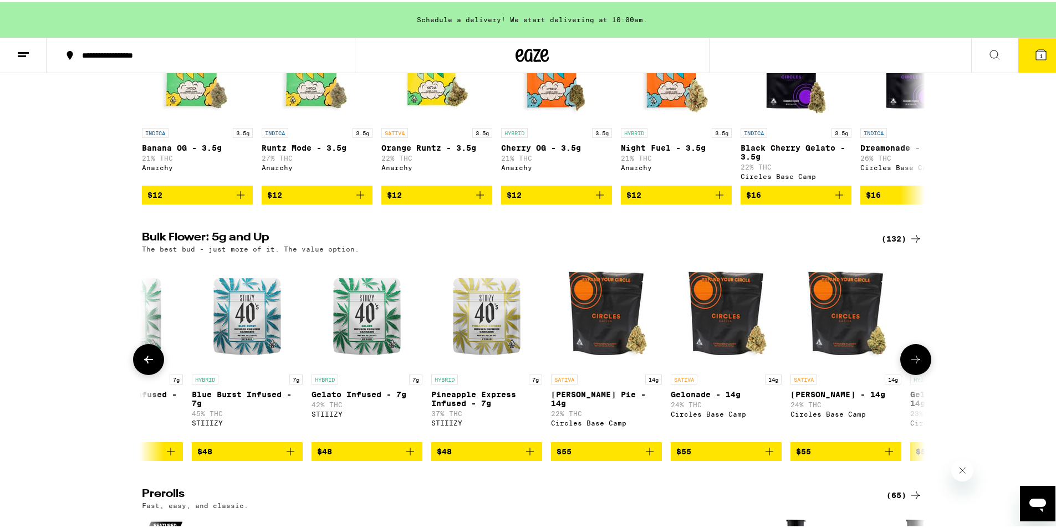
click at [920, 360] on button at bounding box center [915, 357] width 31 height 31
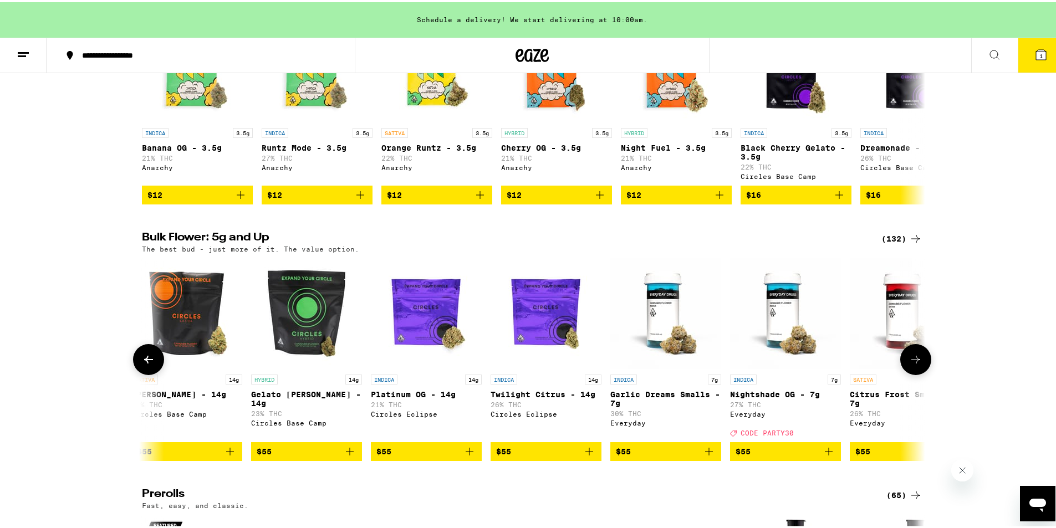
scroll to position [0, 6597]
click at [920, 360] on button at bounding box center [915, 357] width 31 height 31
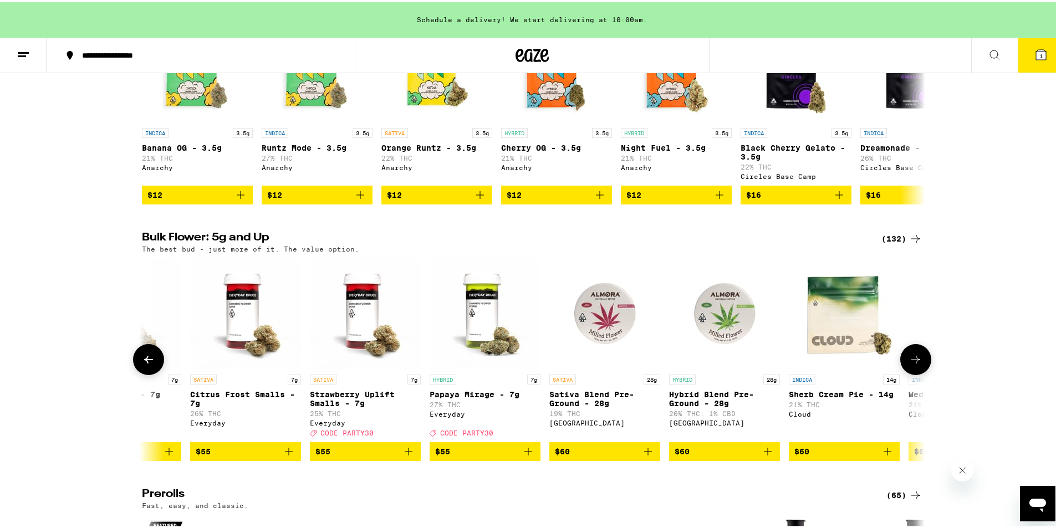
scroll to position [0, 7257]
click at [920, 360] on button at bounding box center [915, 357] width 31 height 31
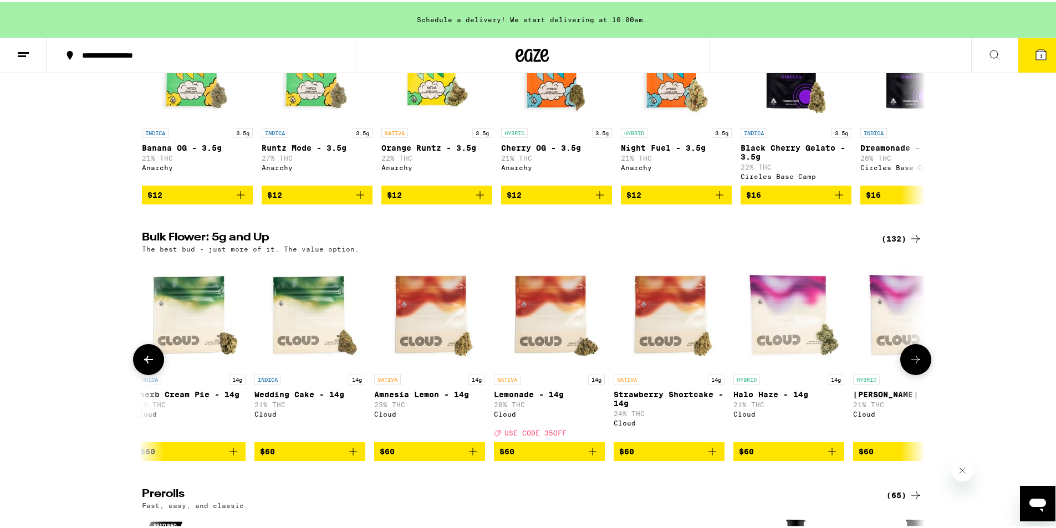
click at [920, 360] on button at bounding box center [915, 357] width 31 height 31
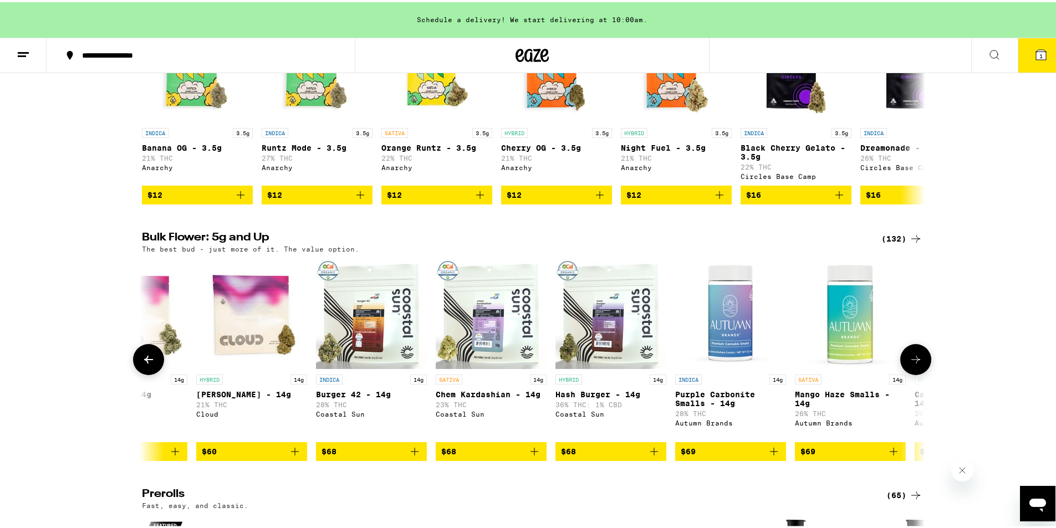
scroll to position [0, 8577]
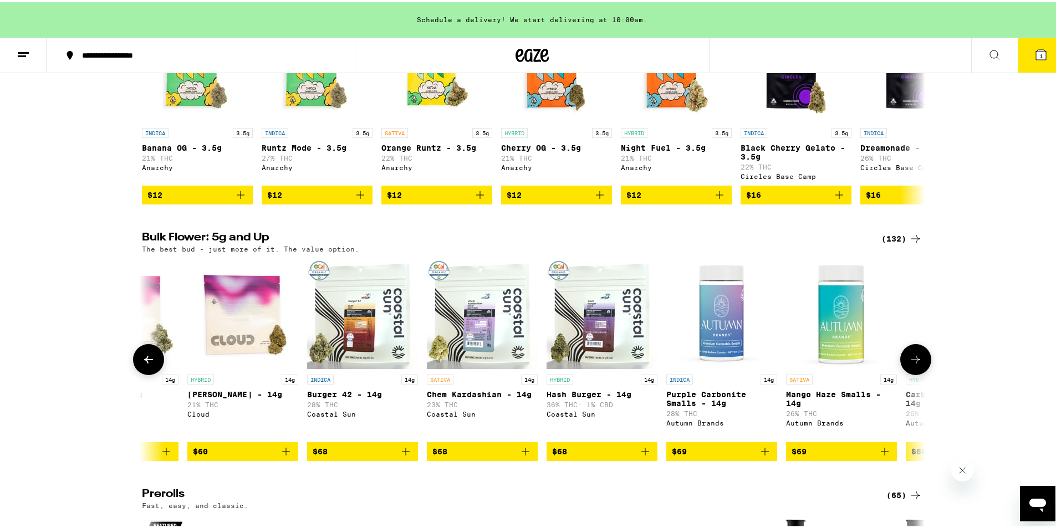
click at [920, 360] on button at bounding box center [915, 357] width 31 height 31
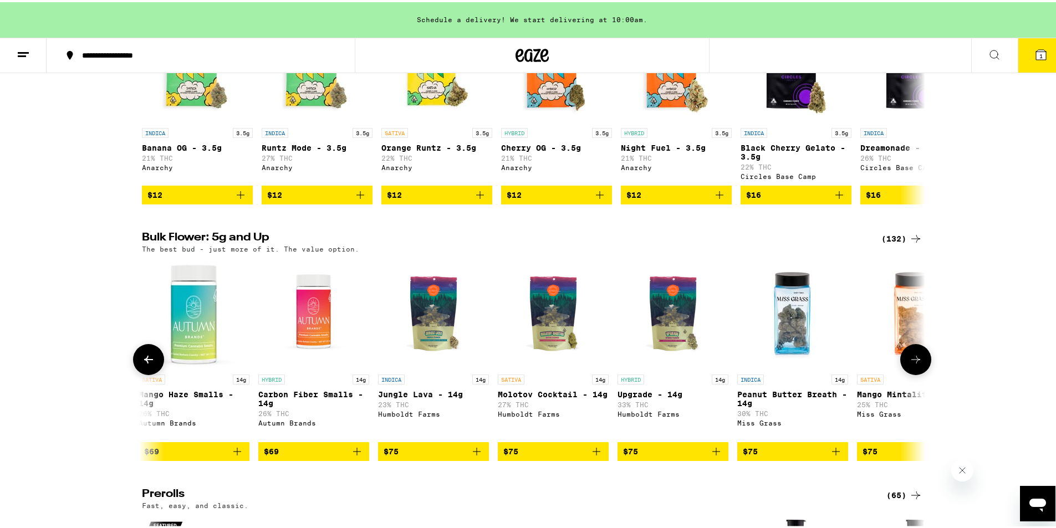
scroll to position [0, 9236]
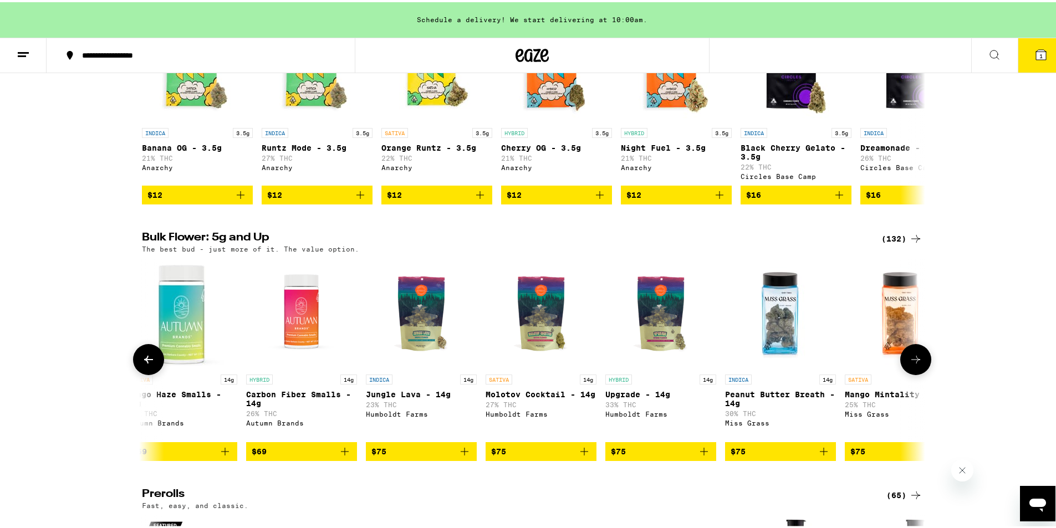
click at [920, 360] on button at bounding box center [915, 357] width 31 height 31
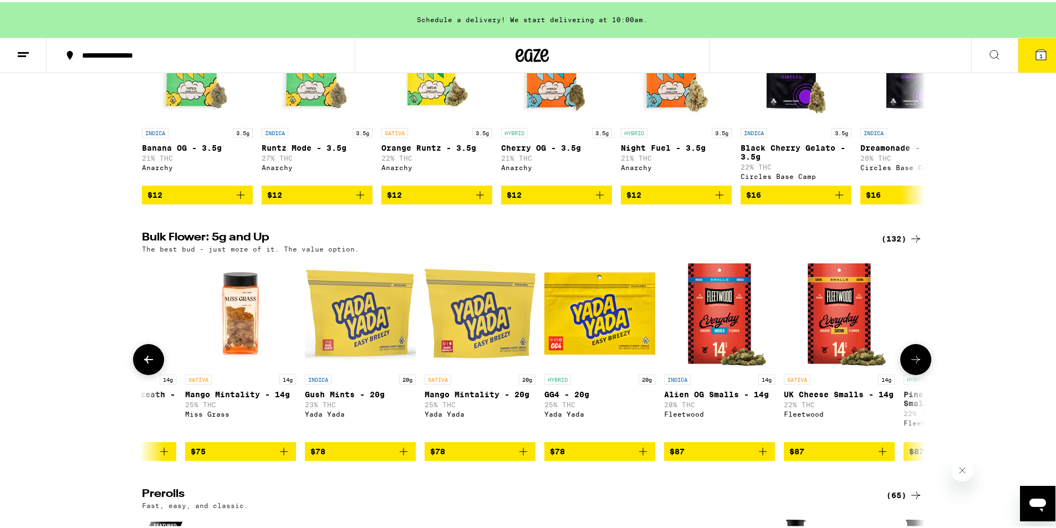
click at [920, 360] on button at bounding box center [915, 357] width 31 height 31
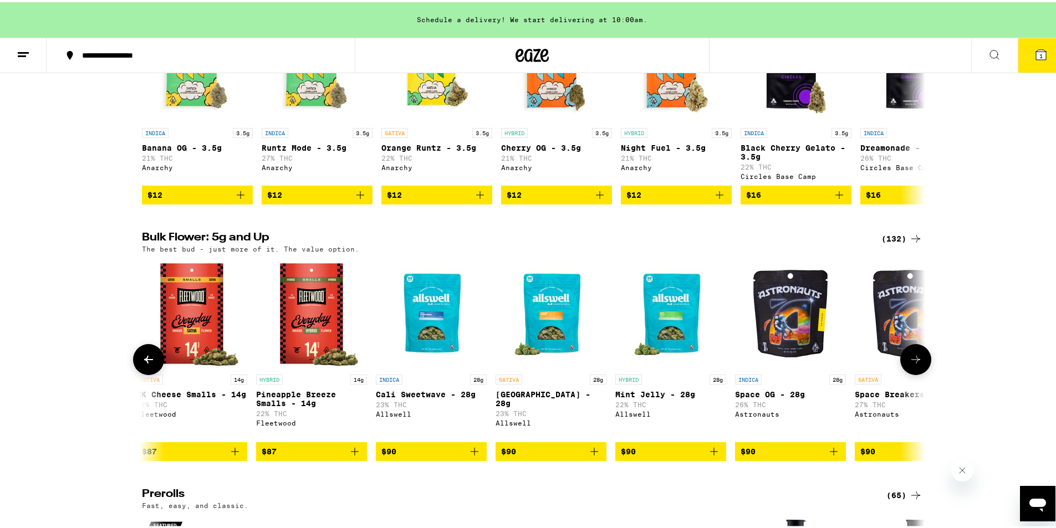
scroll to position [0, 10556]
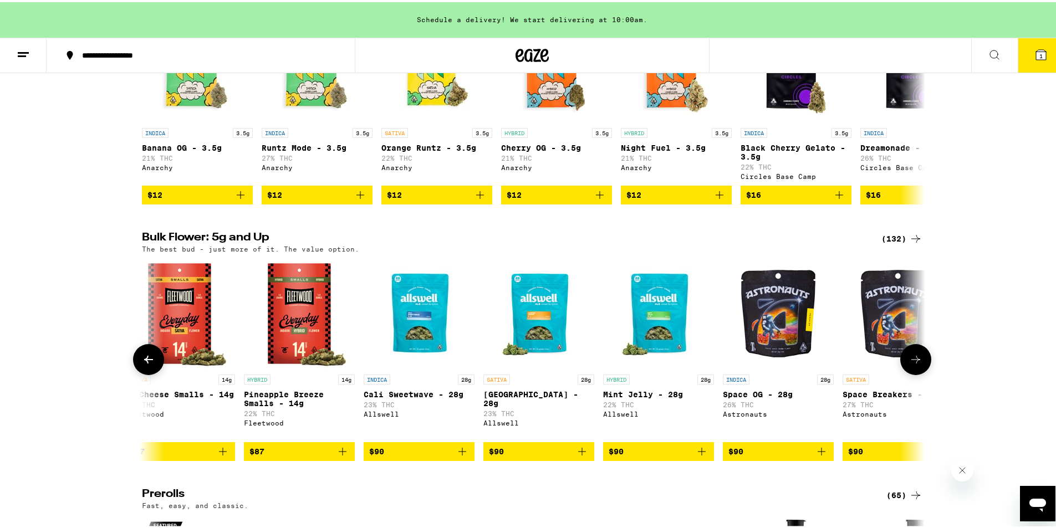
click at [920, 360] on button at bounding box center [915, 357] width 31 height 31
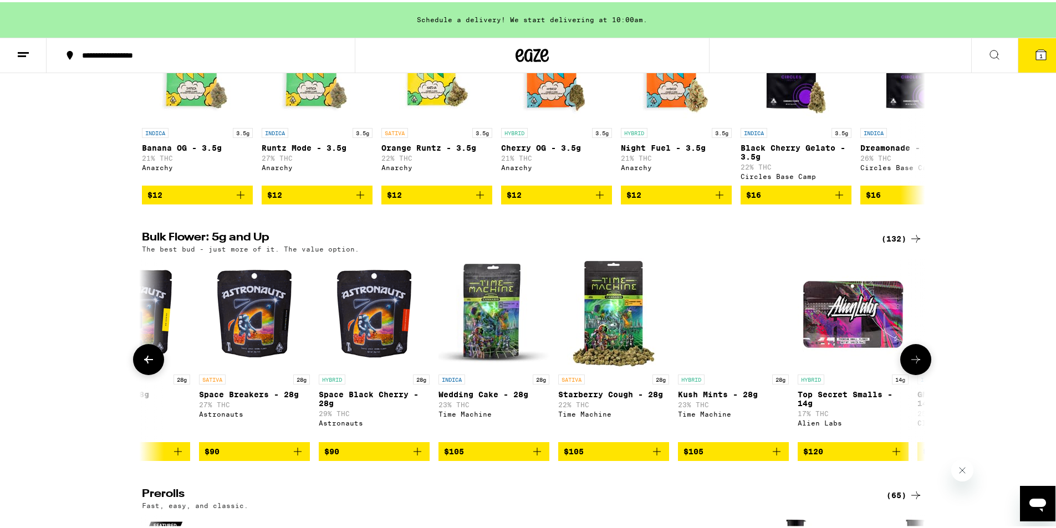
scroll to position [0, 11216]
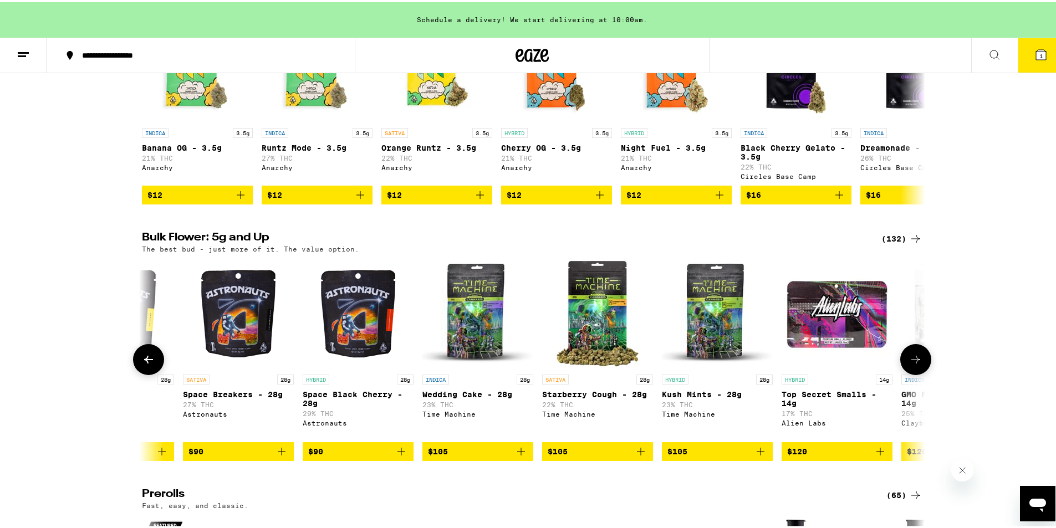
click at [920, 360] on button at bounding box center [915, 357] width 31 height 31
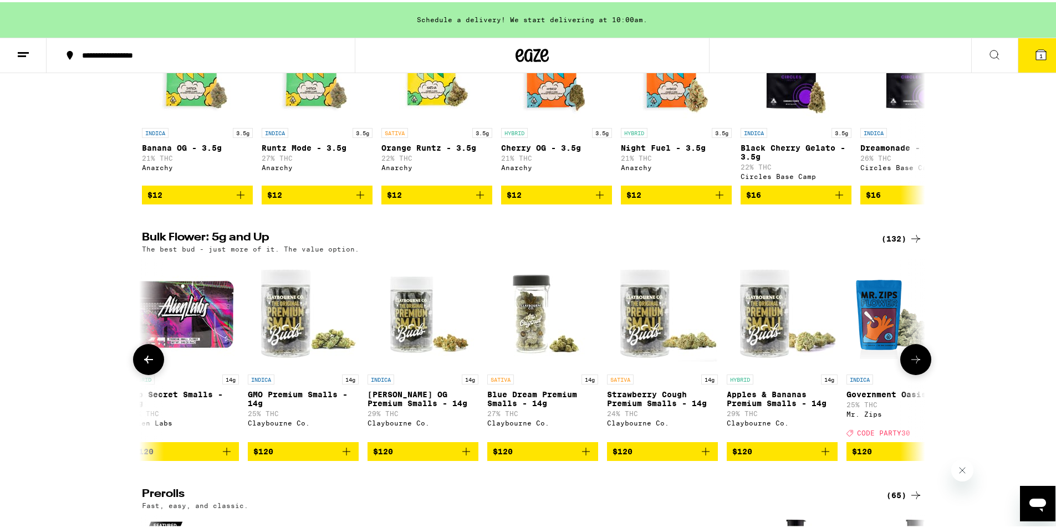
scroll to position [0, 11875]
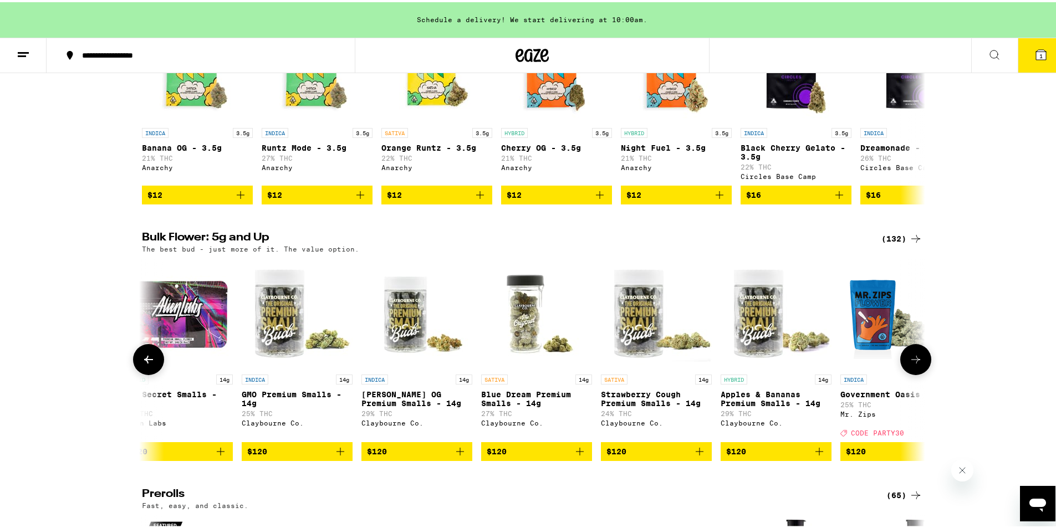
click at [920, 360] on button at bounding box center [915, 357] width 31 height 31
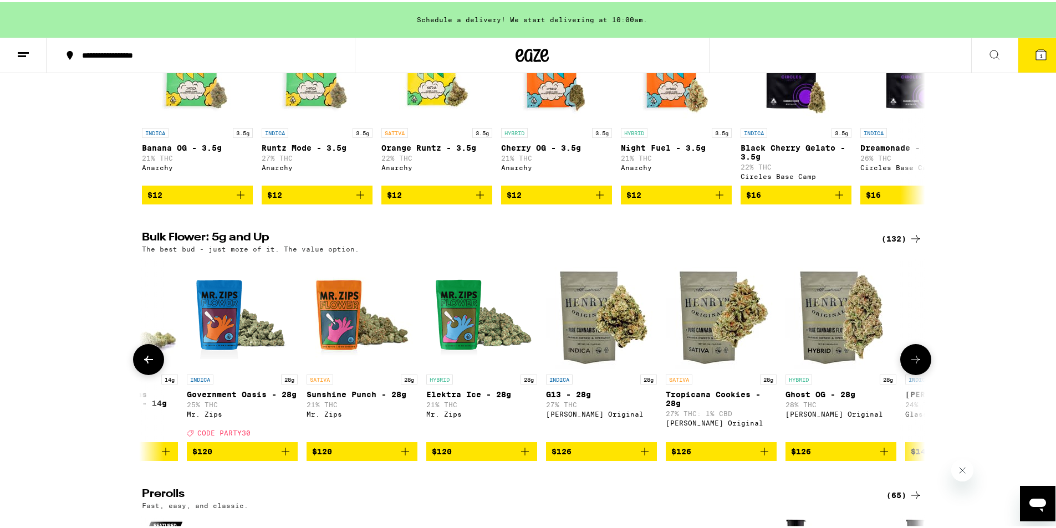
scroll to position [0, 12535]
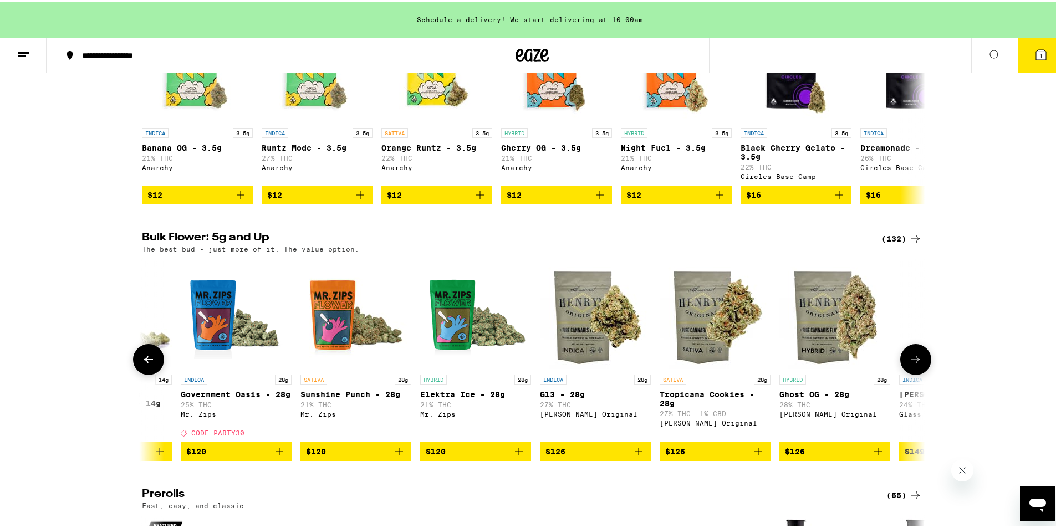
click at [920, 360] on button at bounding box center [915, 357] width 31 height 31
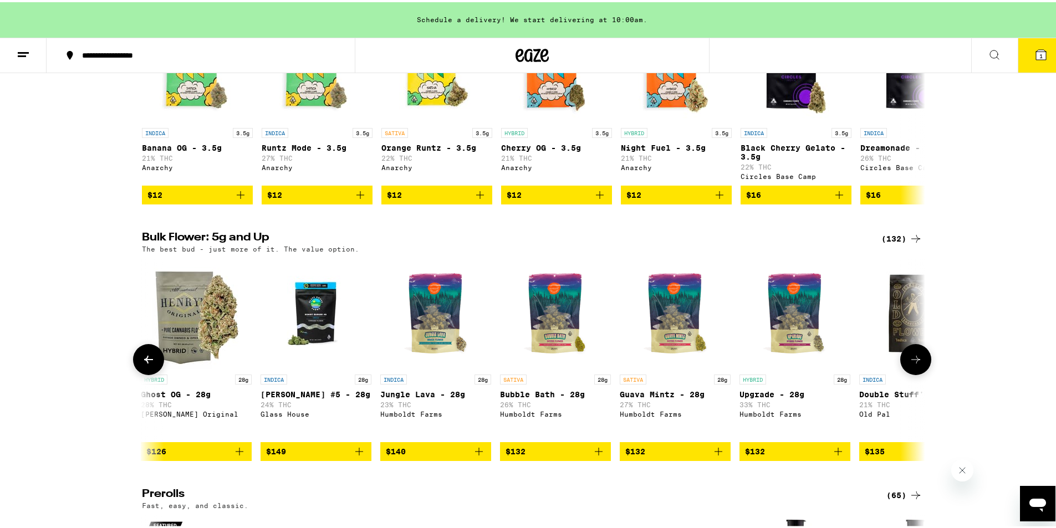
scroll to position [0, 13195]
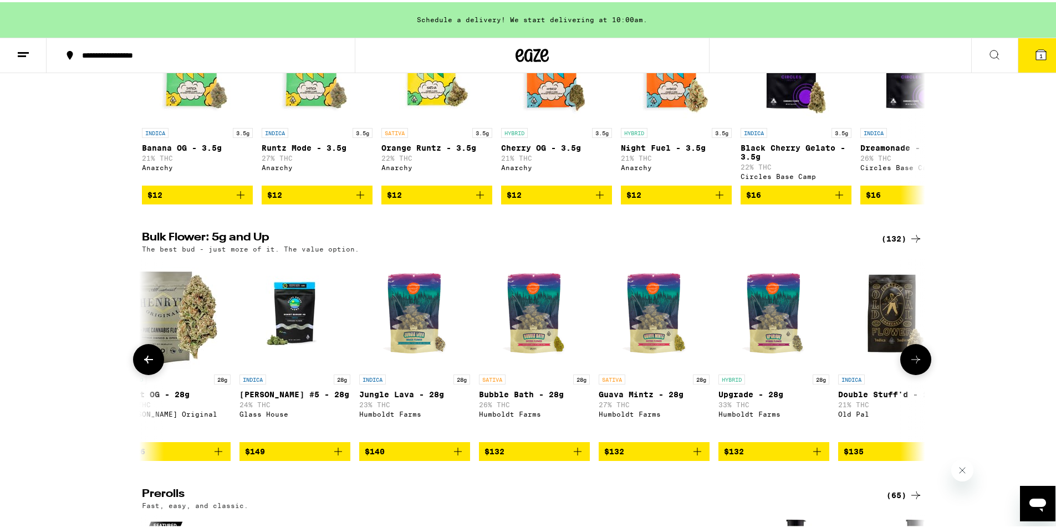
click at [920, 360] on button at bounding box center [915, 357] width 31 height 31
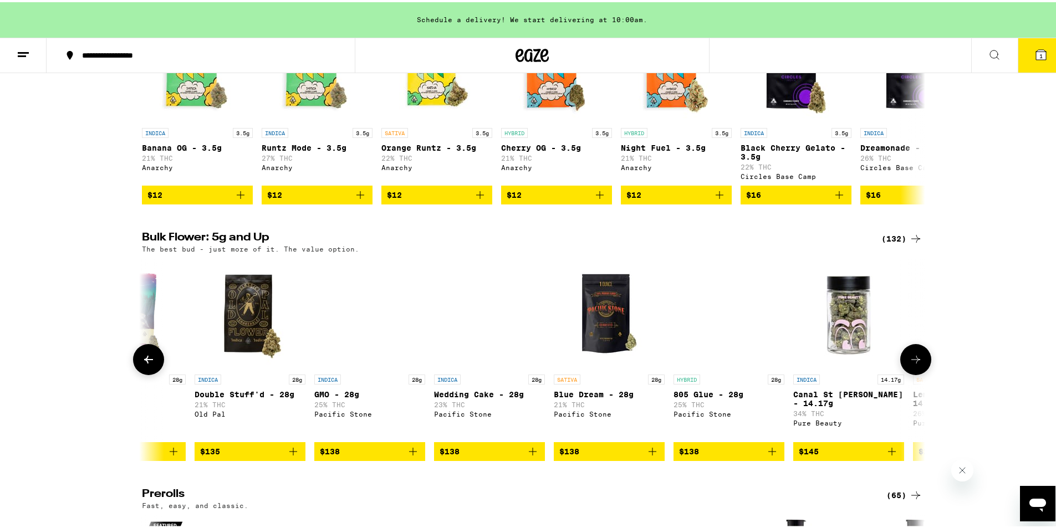
scroll to position [0, 13855]
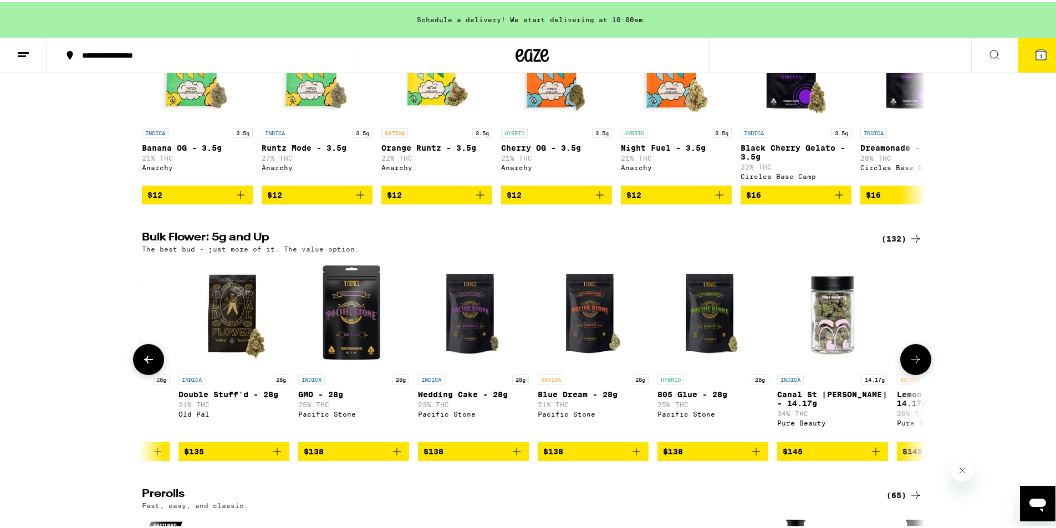
click at [920, 360] on button at bounding box center [915, 357] width 31 height 31
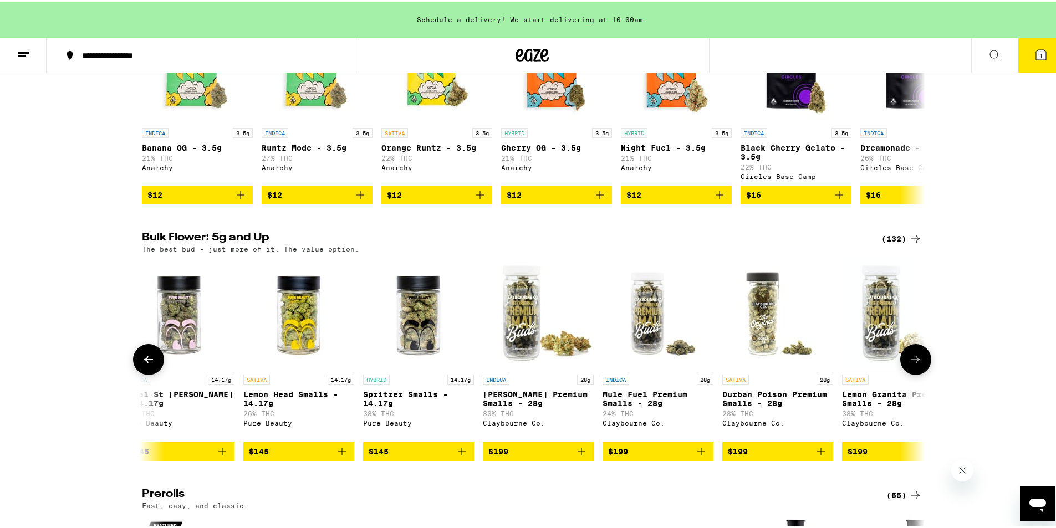
scroll to position [0, 14514]
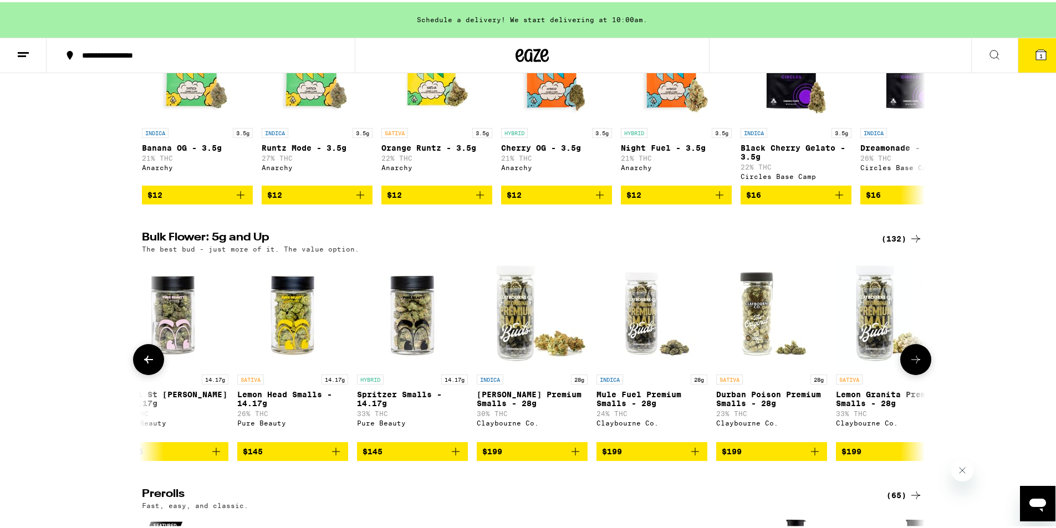
click at [920, 360] on button at bounding box center [915, 357] width 31 height 31
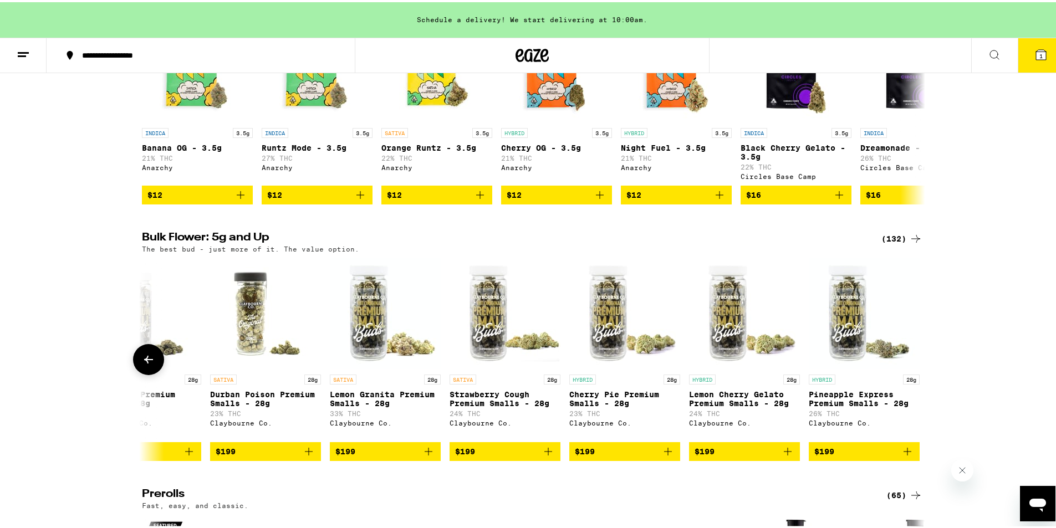
scroll to position [0, 15027]
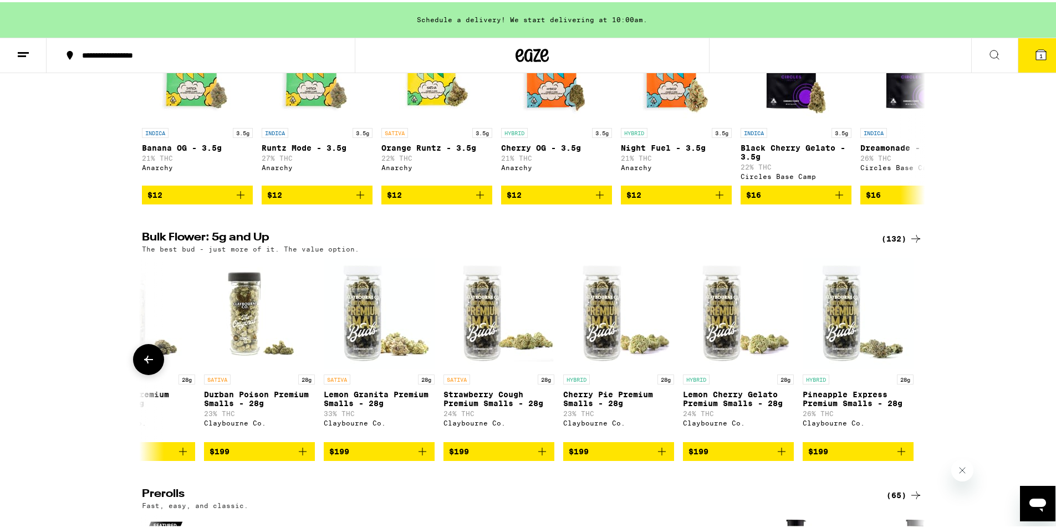
click at [920, 360] on div at bounding box center [915, 357] width 31 height 31
click at [909, 111] on icon at bounding box center [915, 105] width 13 height 13
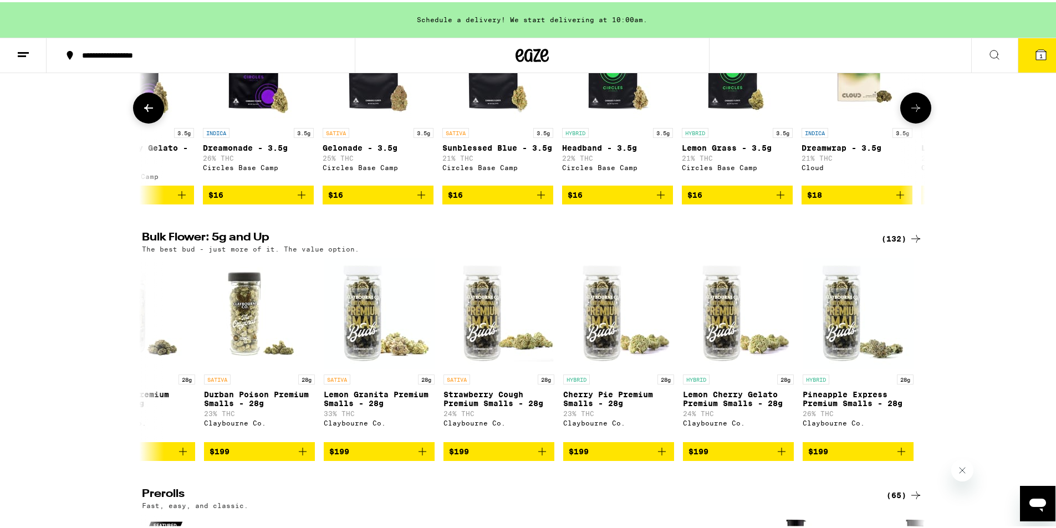
scroll to position [0, 660]
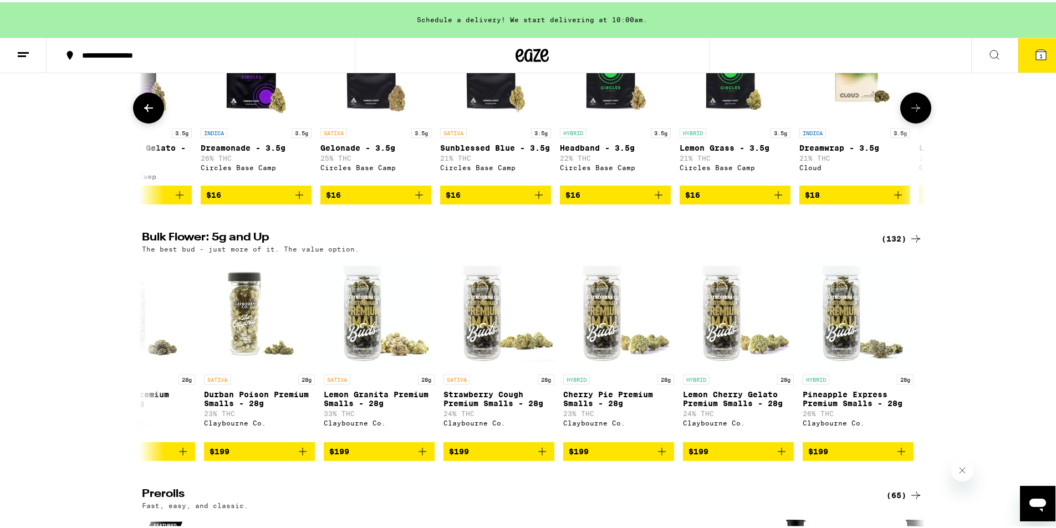
click at [909, 111] on icon at bounding box center [915, 105] width 13 height 13
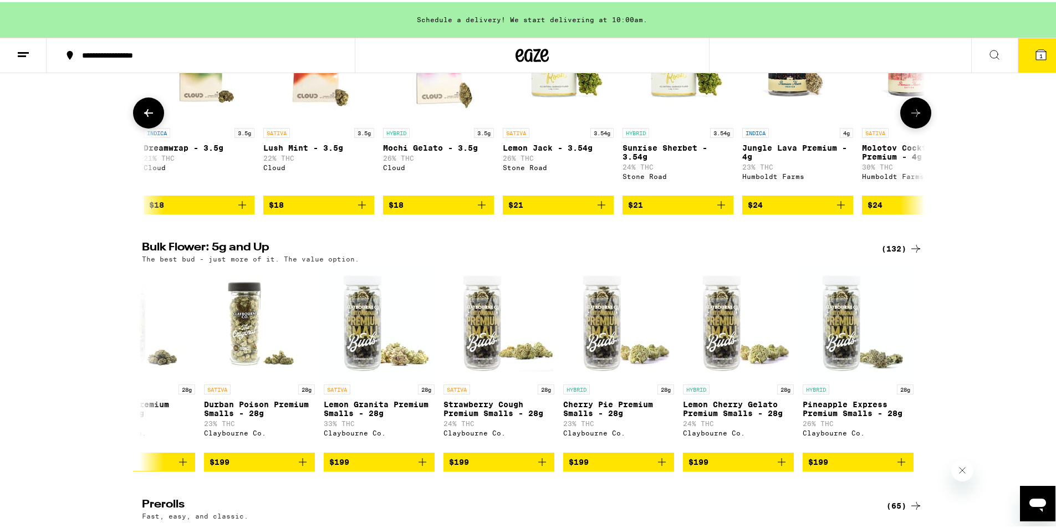
scroll to position [0, 1319]
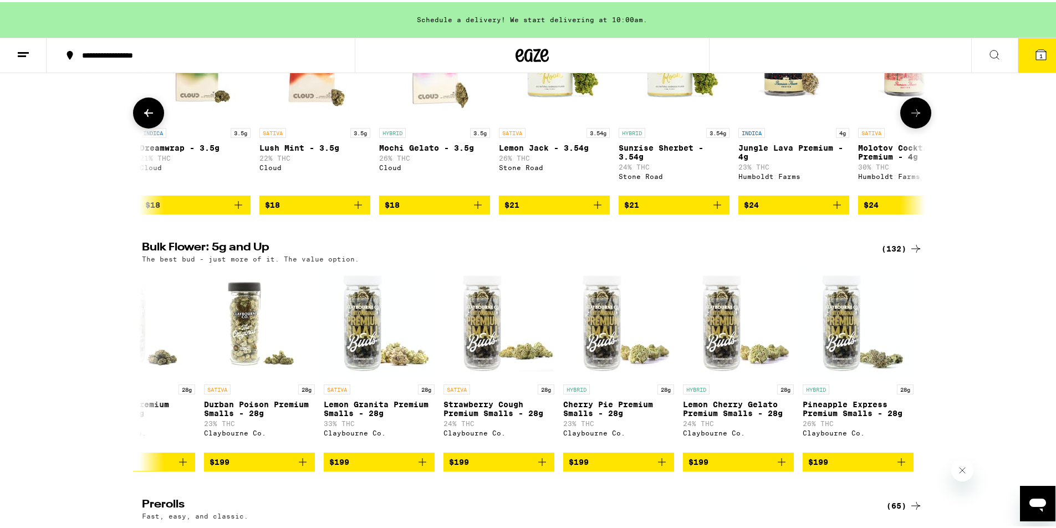
click at [909, 111] on icon at bounding box center [915, 110] width 13 height 13
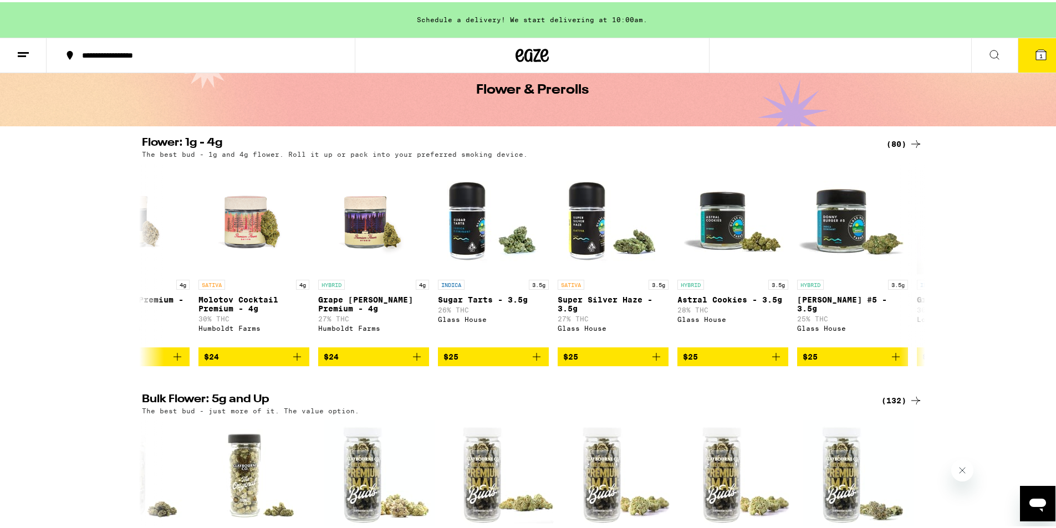
scroll to position [47, 0]
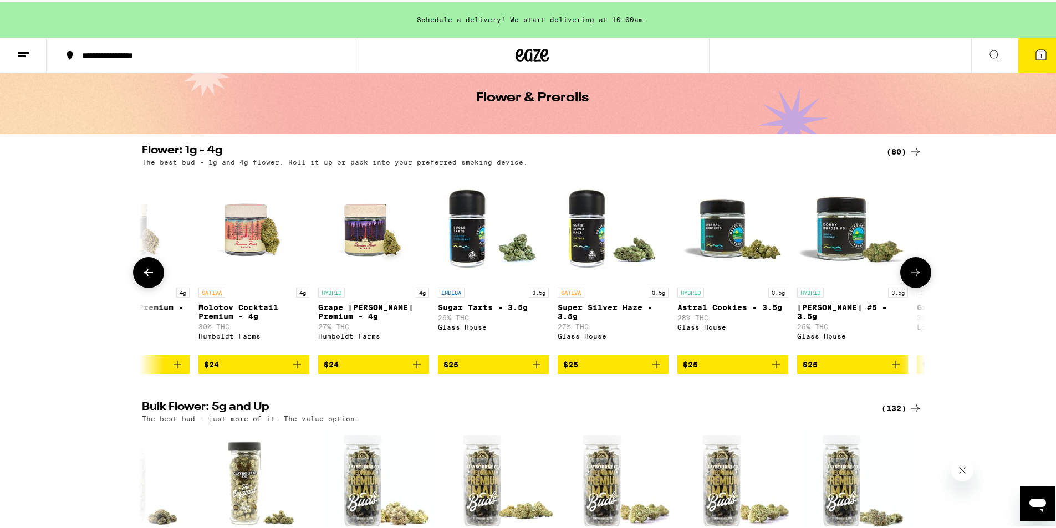
click at [909, 277] on icon at bounding box center [915, 270] width 13 height 13
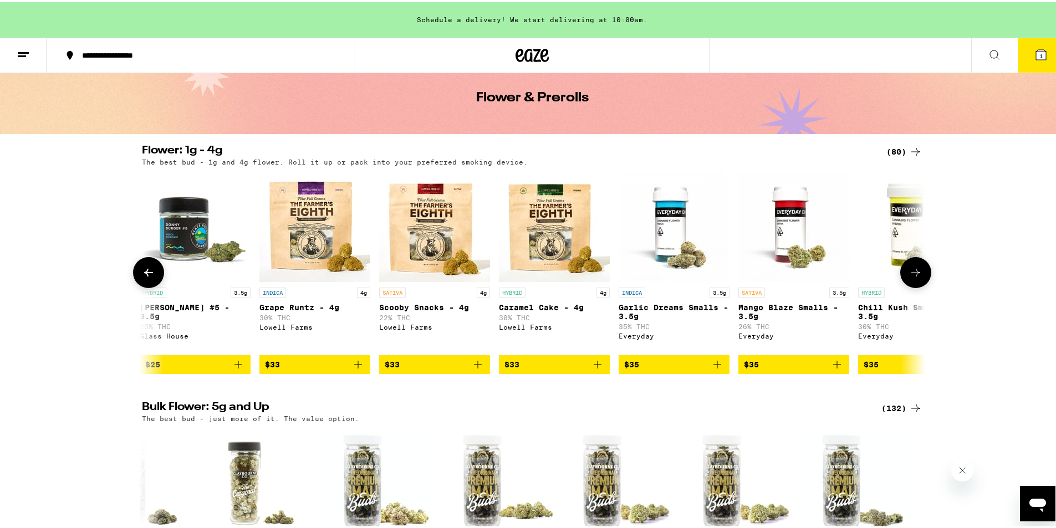
scroll to position [0, 2639]
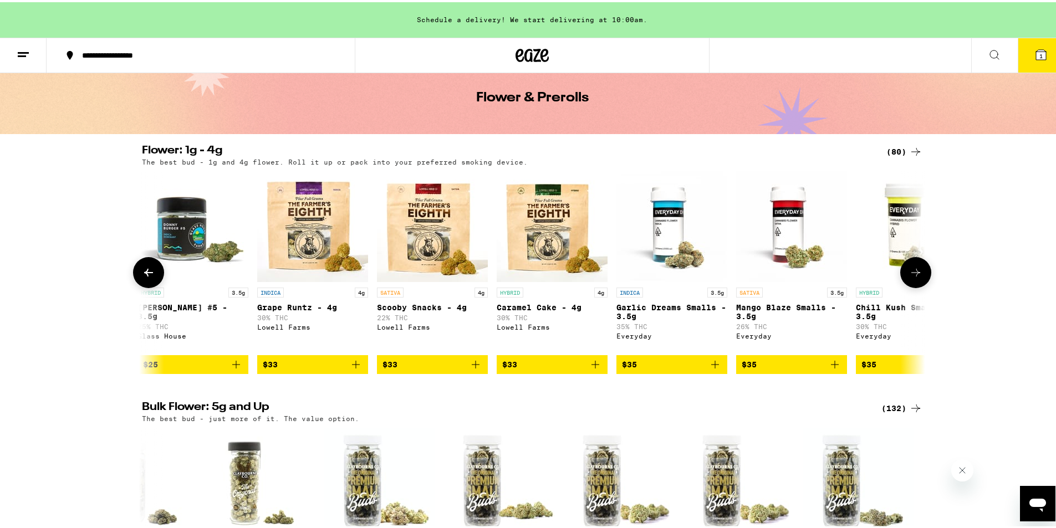
click at [909, 277] on icon at bounding box center [915, 270] width 13 height 13
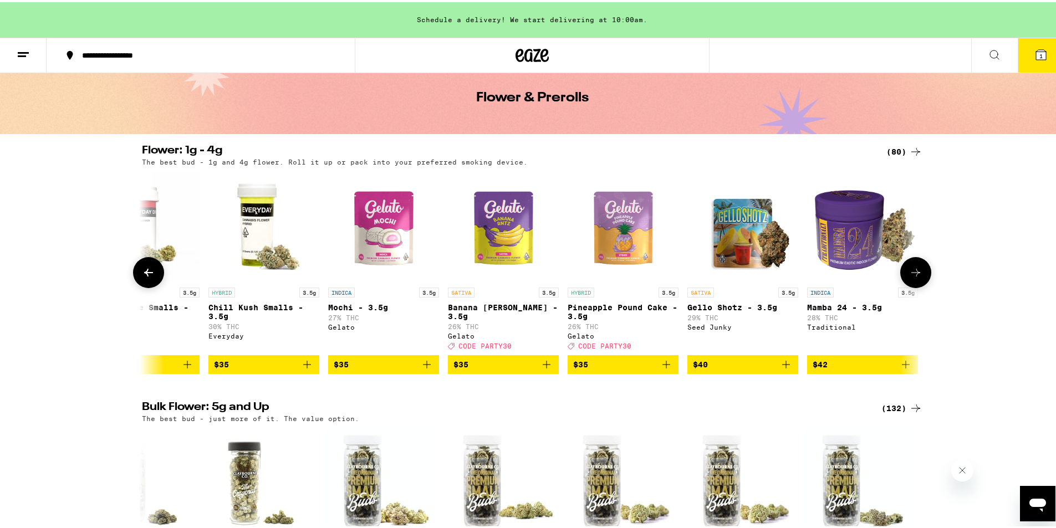
scroll to position [0, 3299]
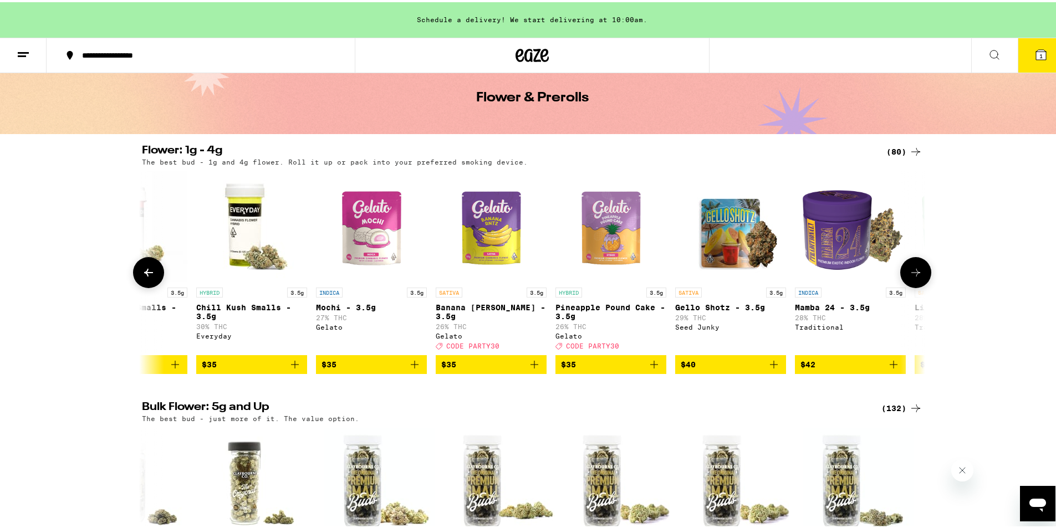
click at [824, 266] on img "Open page for Mamba 24 - 3.5g from Traditional" at bounding box center [850, 224] width 111 height 111
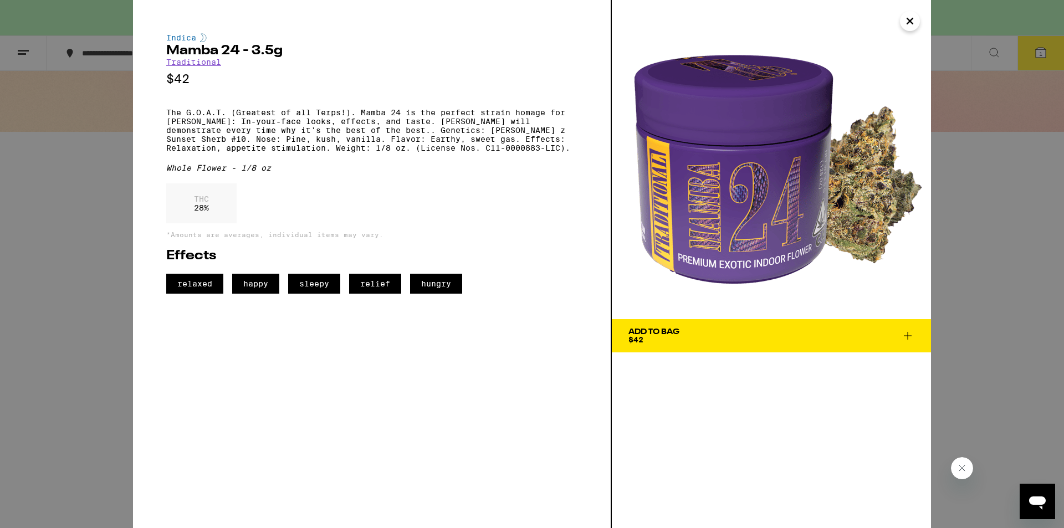
click at [833, 354] on div "Add To Bag $42" at bounding box center [771, 264] width 319 height 528
click at [830, 343] on span "Add To Bag $42" at bounding box center [772, 336] width 286 height 16
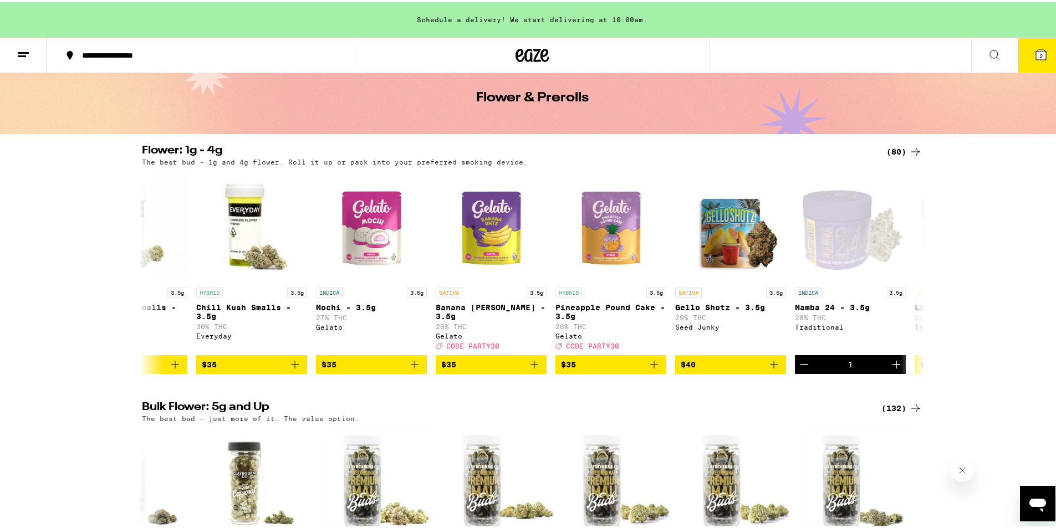
click at [1040, 54] on span "2" at bounding box center [1041, 53] width 3 height 7
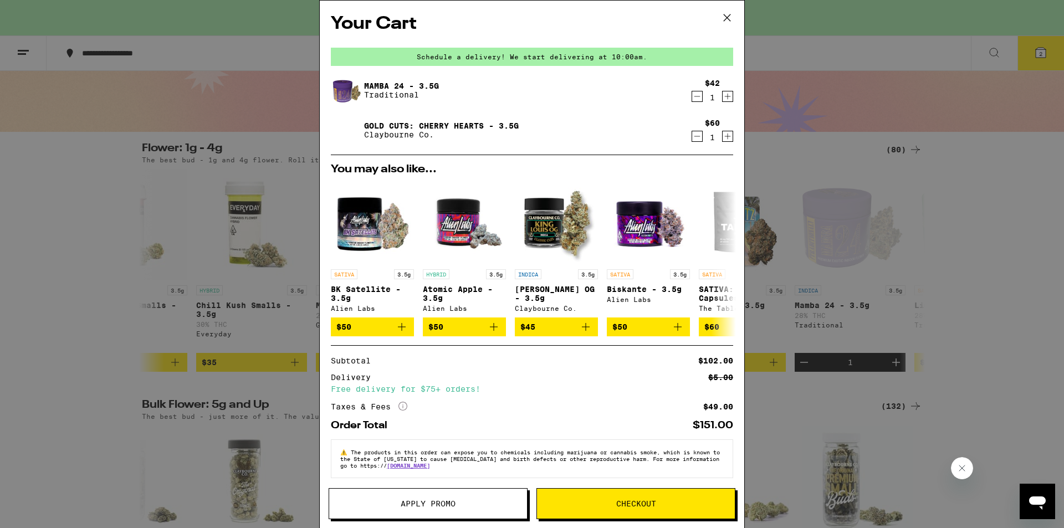
click at [692, 139] on icon "Decrement" at bounding box center [697, 136] width 10 height 13
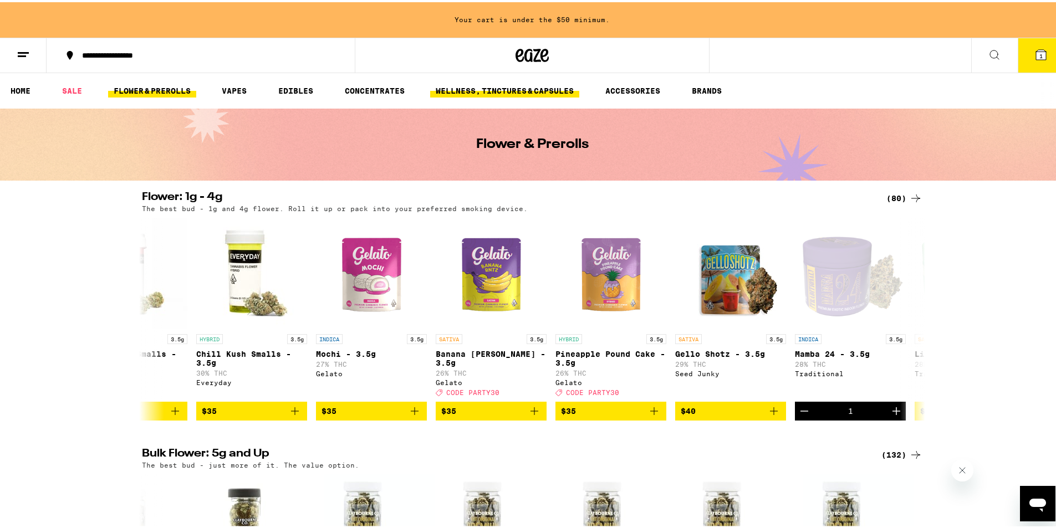
click at [476, 89] on link "WELLNESS, TINCTURES & CAPSULES" at bounding box center [504, 88] width 149 height 13
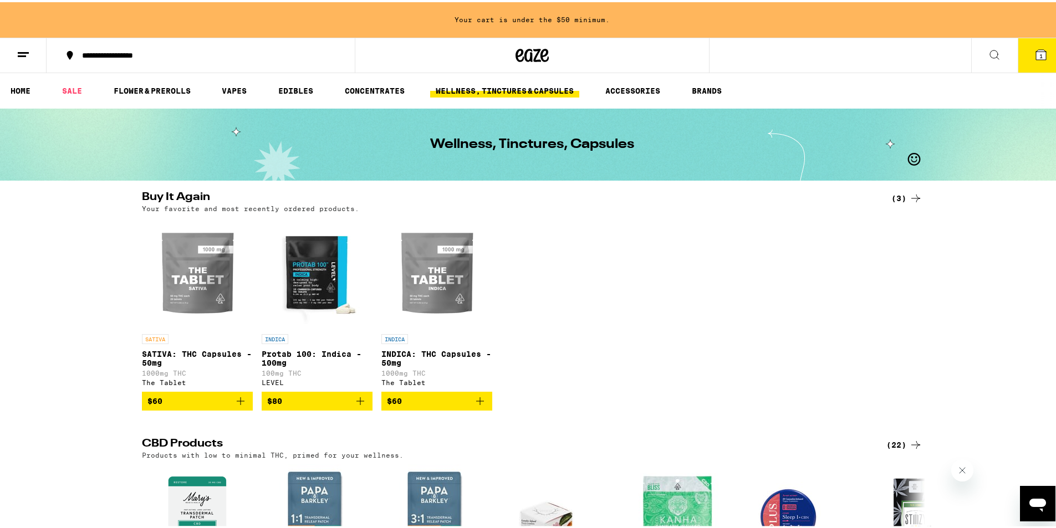
click at [450, 280] on img "Open page for INDICA: THC Capsules - 50mg from The Tablet" at bounding box center [436, 271] width 111 height 111
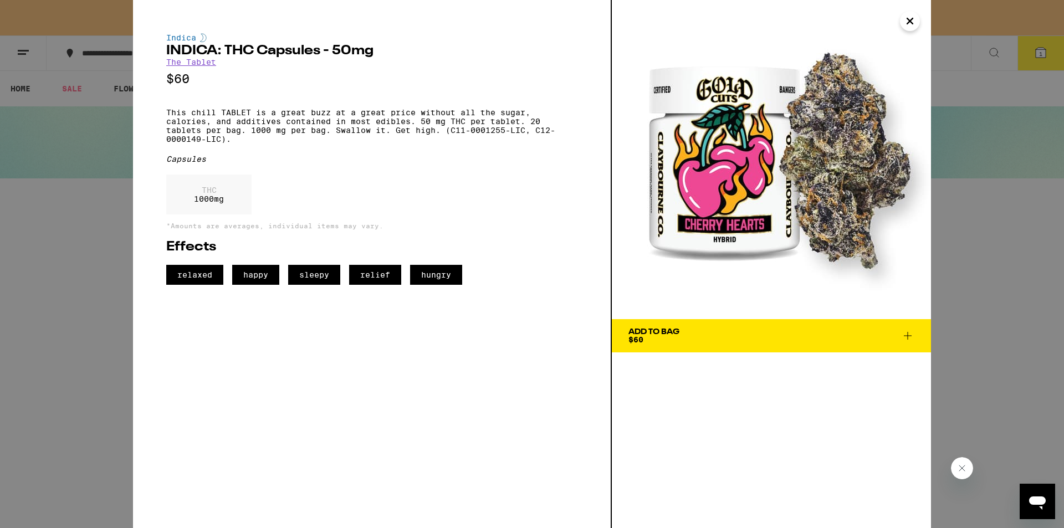
click at [663, 342] on div "Add To Bag $60" at bounding box center [654, 336] width 51 height 16
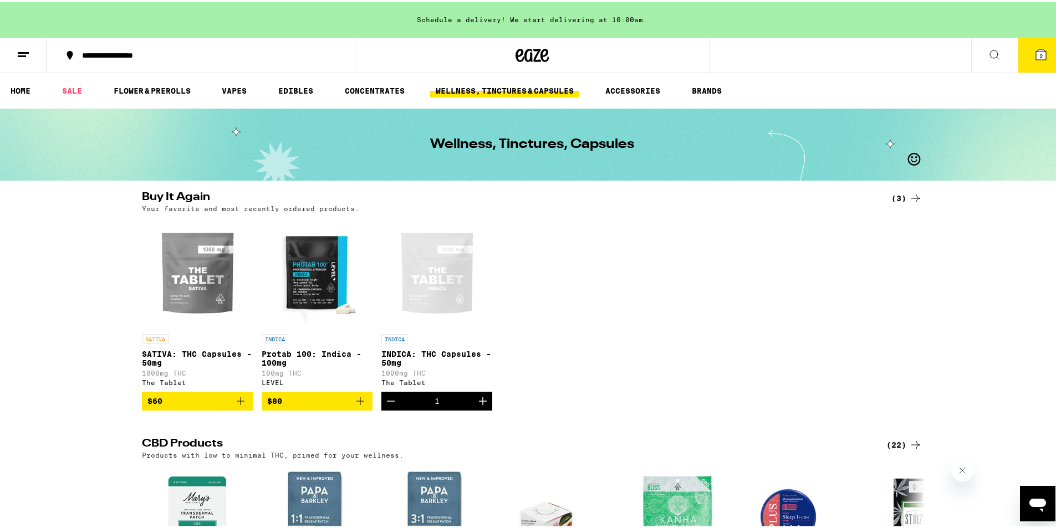
click at [1020, 55] on button "2" at bounding box center [1041, 53] width 47 height 34
